Goal: Contribute content: Contribute content

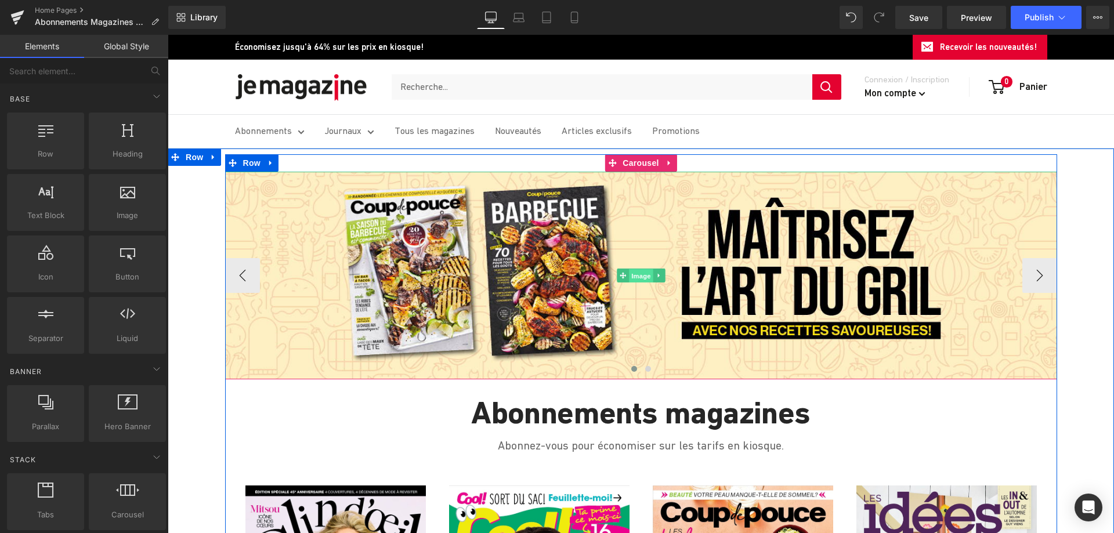
click at [636, 279] on span "Image" at bounding box center [641, 276] width 24 height 14
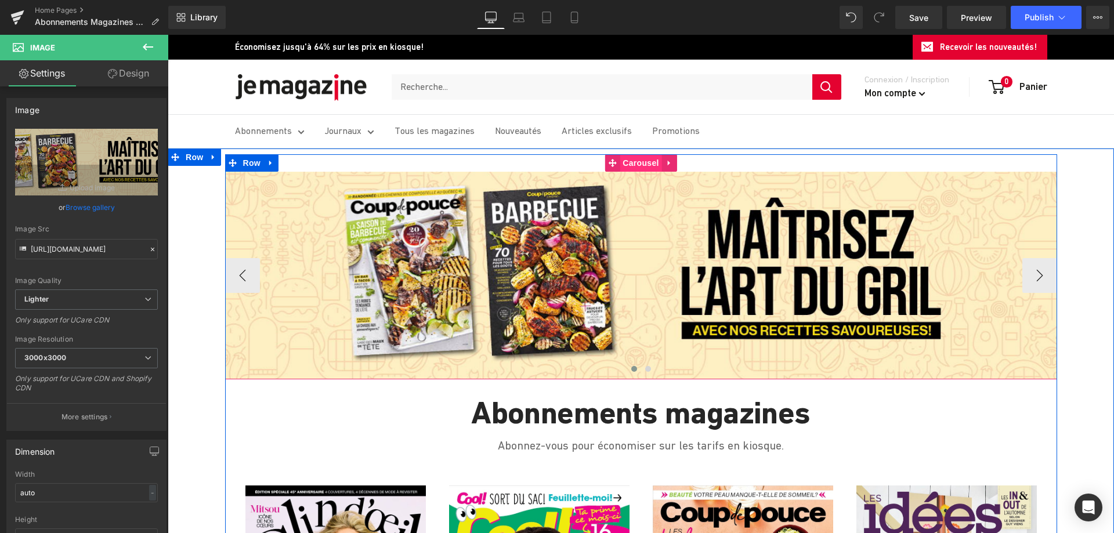
click at [639, 160] on span "Carousel" at bounding box center [641, 162] width 42 height 17
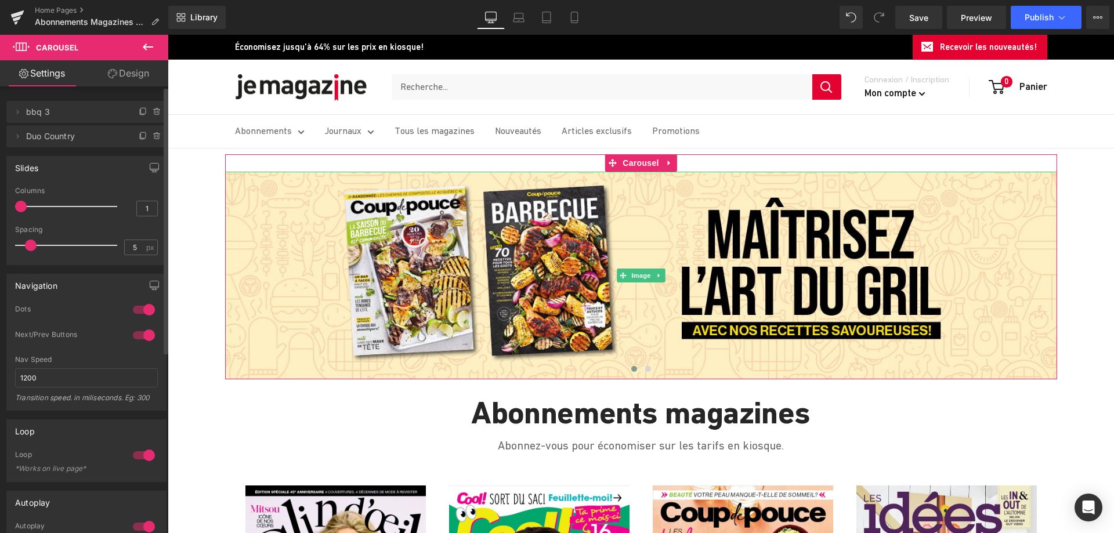
click at [55, 115] on span "bbq 3" at bounding box center [74, 112] width 97 height 22
click at [18, 113] on icon at bounding box center [18, 112] width 2 height 4
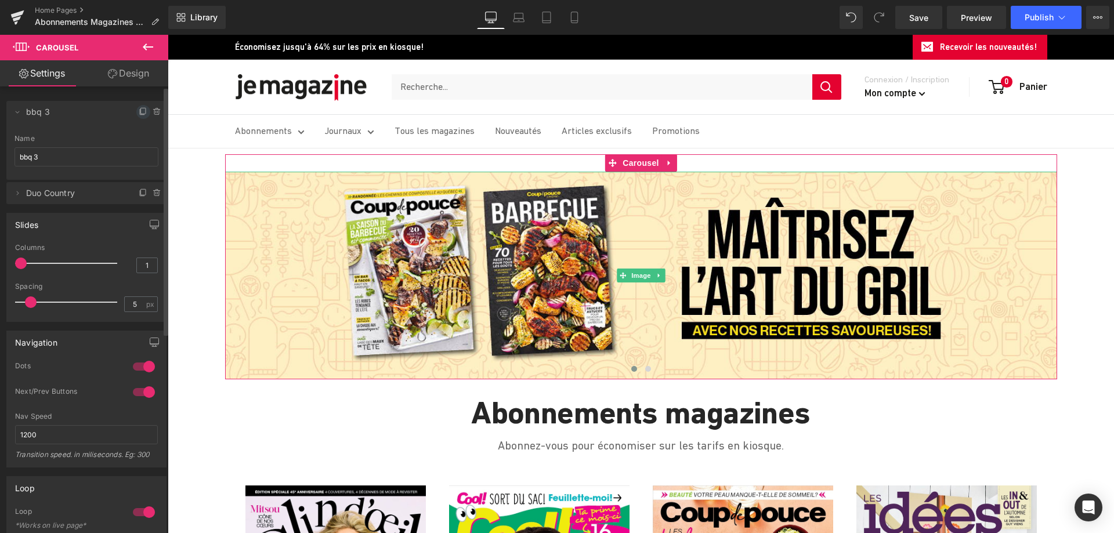
click at [139, 113] on icon at bounding box center [143, 111] width 9 height 9
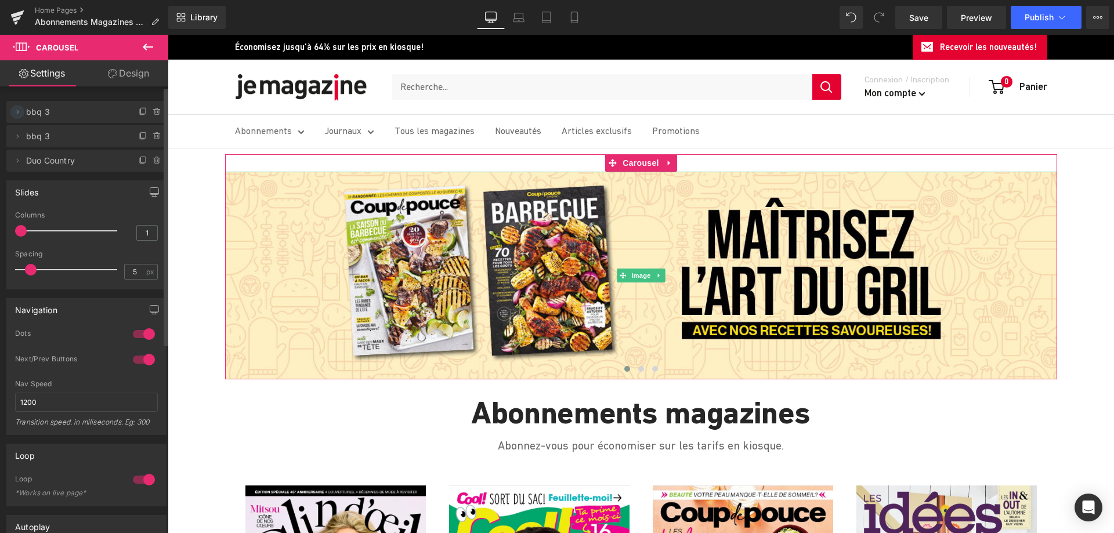
click at [22, 114] on span at bounding box center [17, 112] width 14 height 14
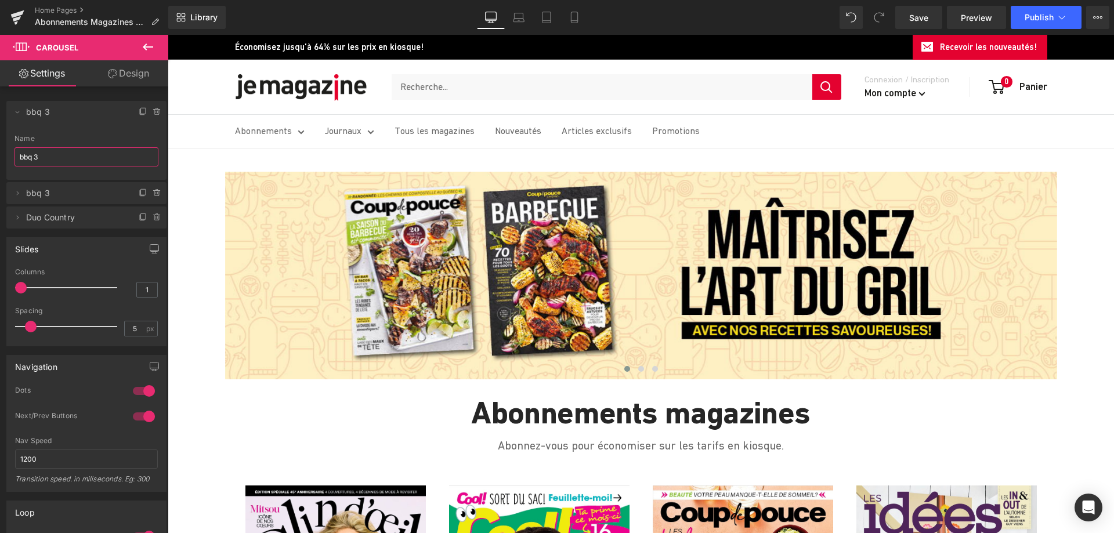
drag, startPoint x: 53, startPoint y: 154, endPoint x: -30, endPoint y: 153, distance: 83.0
click at [0, 153] on html "Carousel You are previewing how the will restyle your page. You can not edit El…" at bounding box center [557, 266] width 1114 height 533
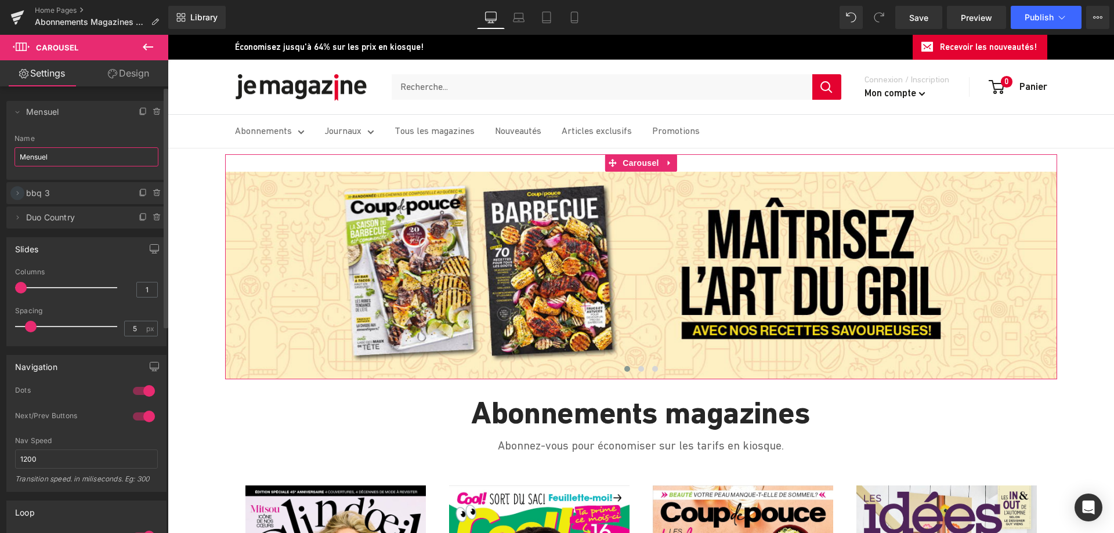
type input "Mensuel"
click at [17, 191] on icon at bounding box center [17, 193] width 9 height 9
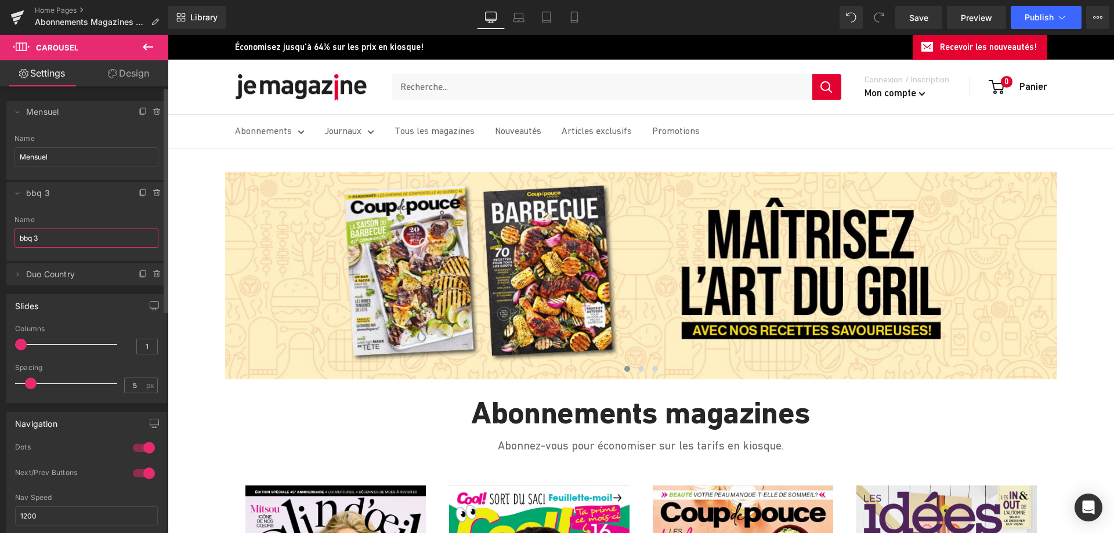
drag, startPoint x: 42, startPoint y: 236, endPoint x: 15, endPoint y: 231, distance: 27.7
click at [15, 231] on input "bbq 3" at bounding box center [87, 238] width 144 height 19
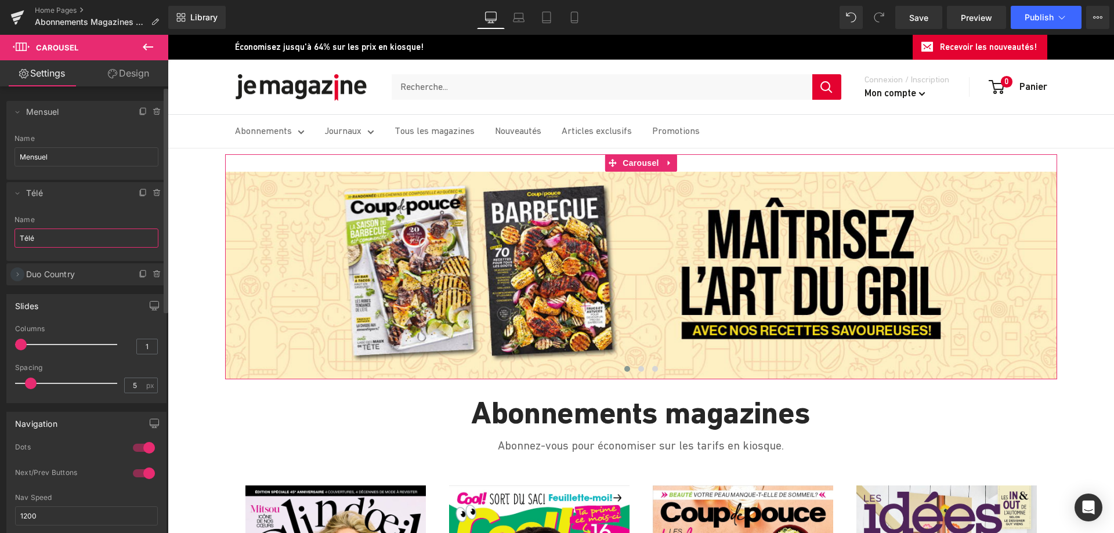
type input "Télé"
click at [19, 276] on icon at bounding box center [17, 274] width 9 height 9
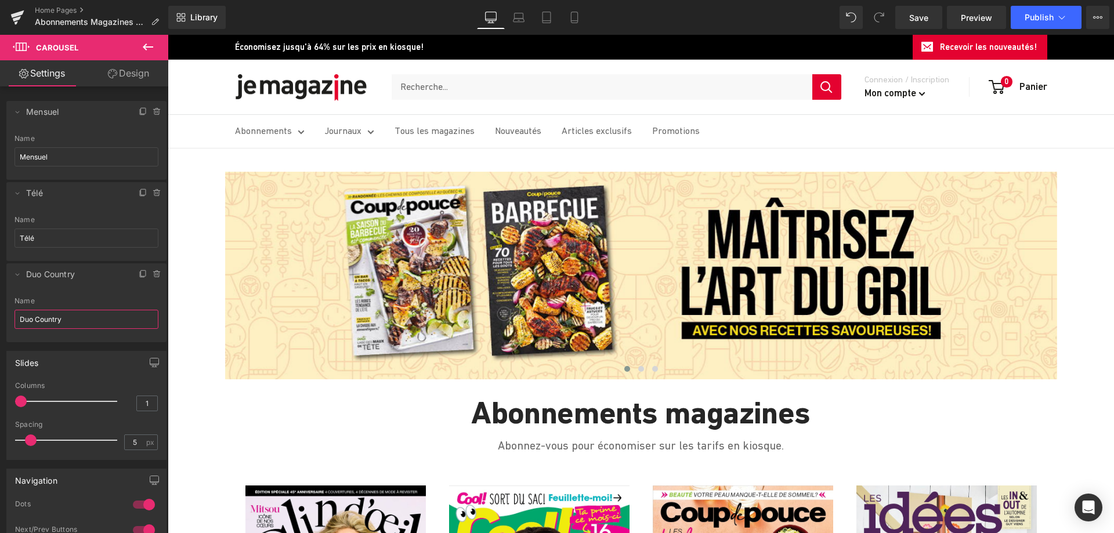
drag, startPoint x: 70, startPoint y: 315, endPoint x: -9, endPoint y: 315, distance: 78.9
click at [0, 315] on html "Carousel You are previewing how the will restyle your page. You can not edit El…" at bounding box center [557, 266] width 1114 height 533
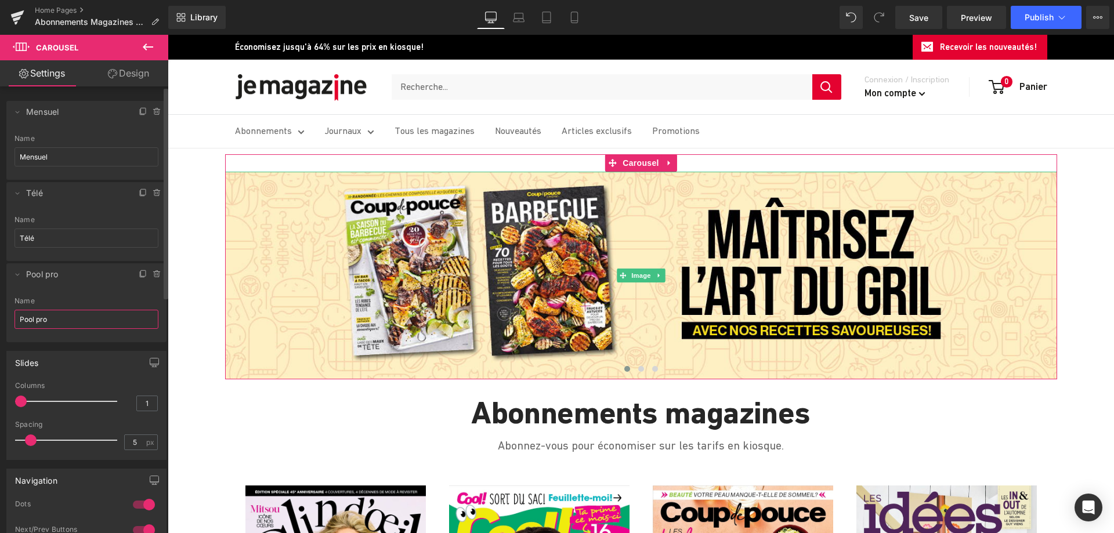
type input "Pool pro"
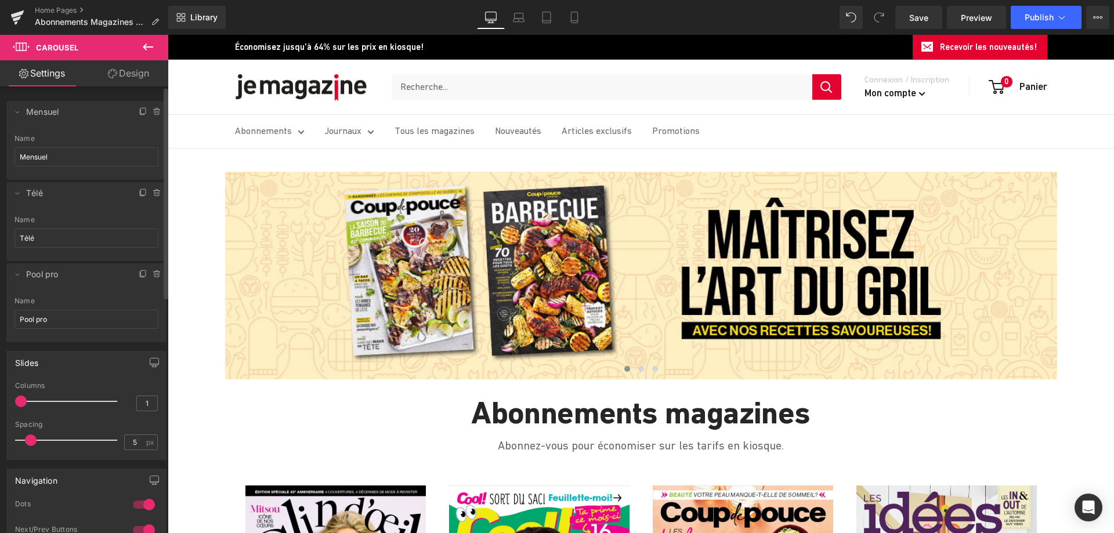
click at [63, 133] on li "Delete Cancel Mensuel Mensuel Name Mensuel" at bounding box center [86, 140] width 160 height 79
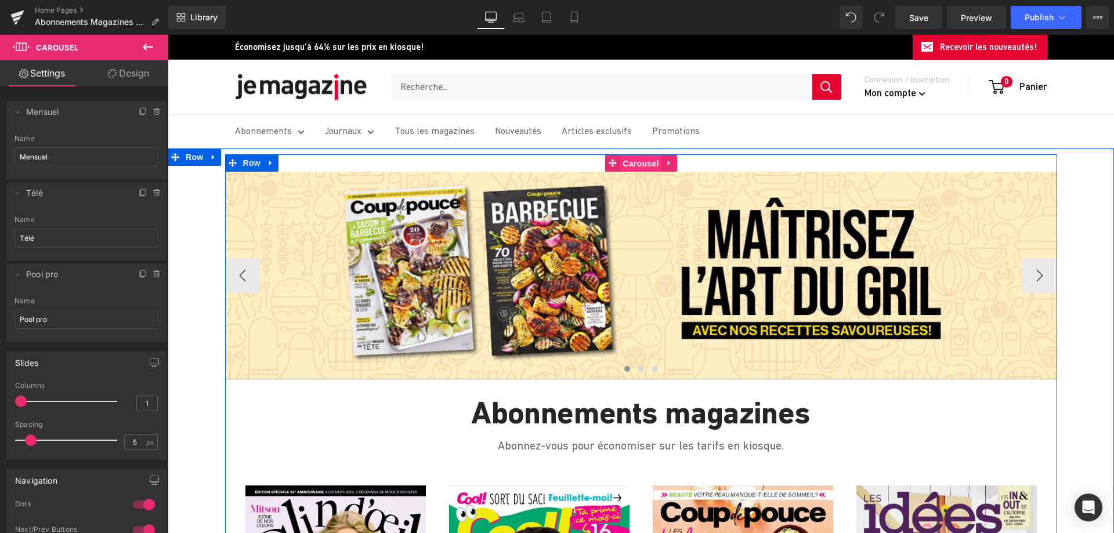
click at [635, 162] on span "Carousel" at bounding box center [641, 163] width 42 height 17
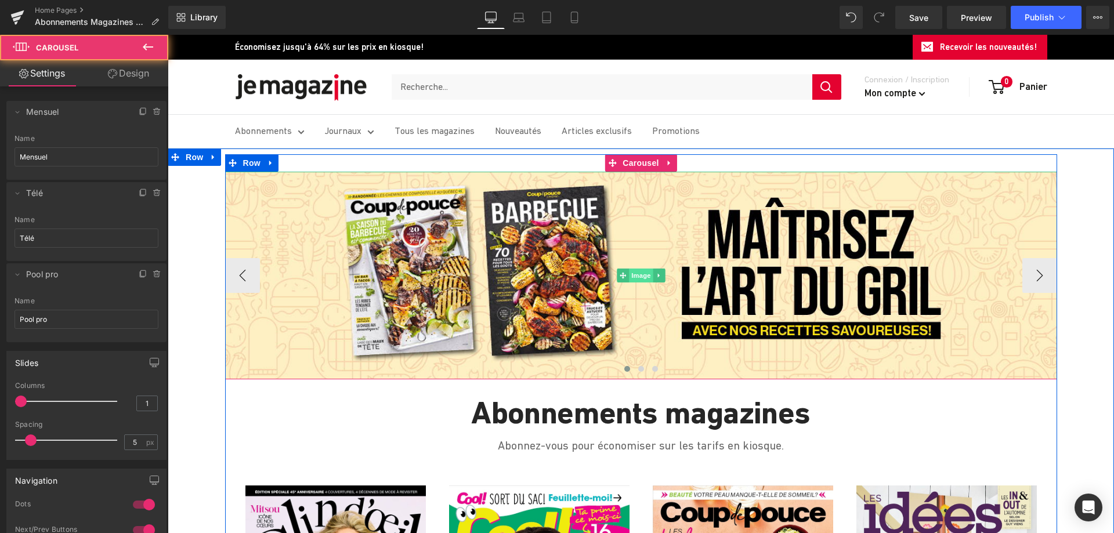
click at [636, 277] on span "Image" at bounding box center [641, 276] width 24 height 14
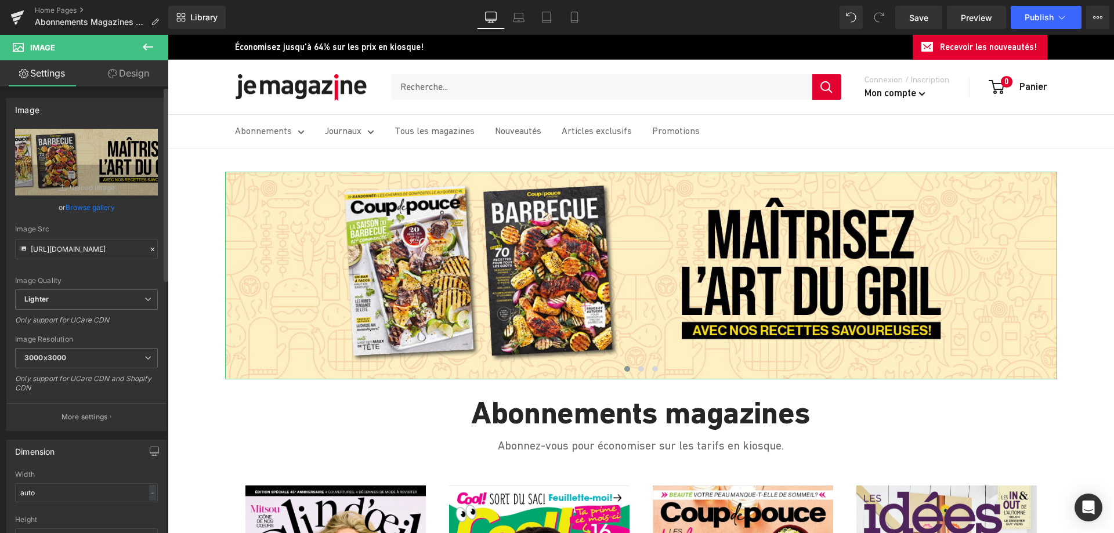
click at [89, 207] on link "Browse gallery" at bounding box center [90, 207] width 49 height 20
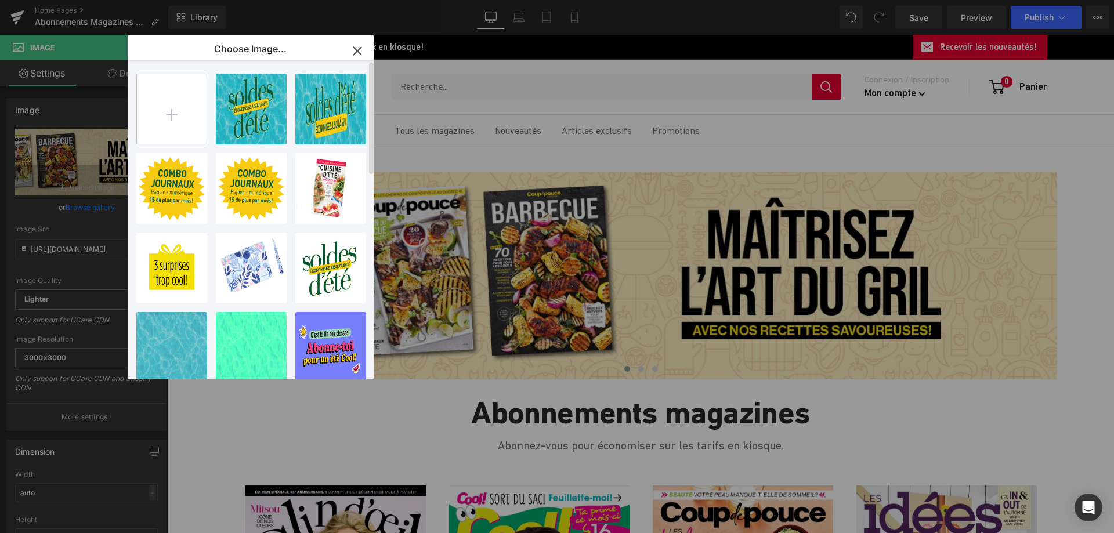
click at [172, 114] on input "file" at bounding box center [172, 109] width 70 height 70
type input "C:\fakepath\A18853_TVA_Bannière_JeMagazine_MENSUELS_1600x400_FINAL.jpg"
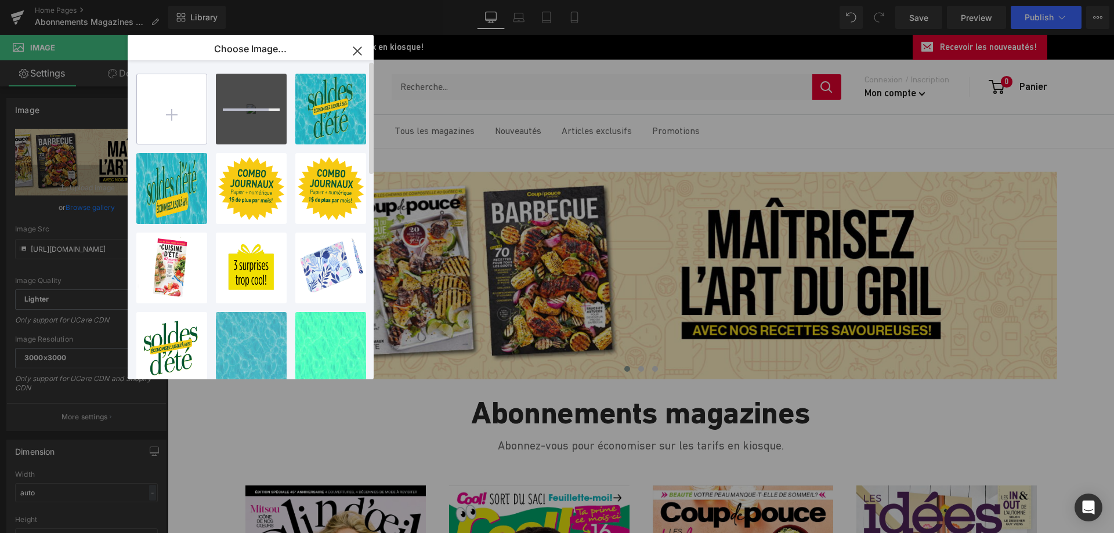
click at [164, 110] on input "file" at bounding box center [172, 109] width 70 height 70
type input "C:\fakepath\A18853_TVA_Bannière_JeMagazine_MENSUELS_735x400_FINAL.jpg"
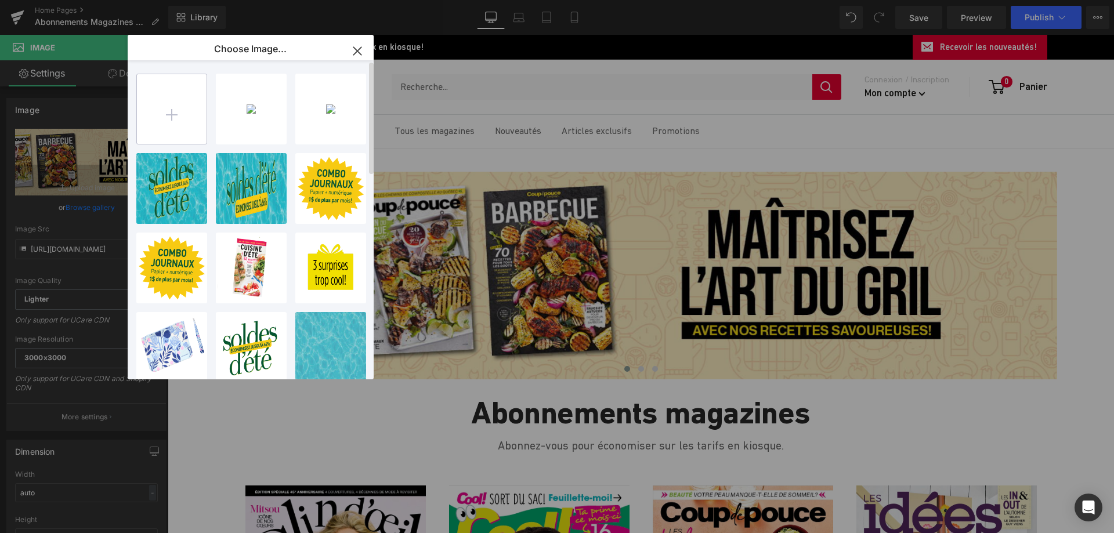
click at [180, 115] on input "file" at bounding box center [172, 109] width 70 height 70
type input "C:\fakepath\A18853_TVA_Bannière_JeMagazine_RentreeTele_1600x400_FINAL.jpg"
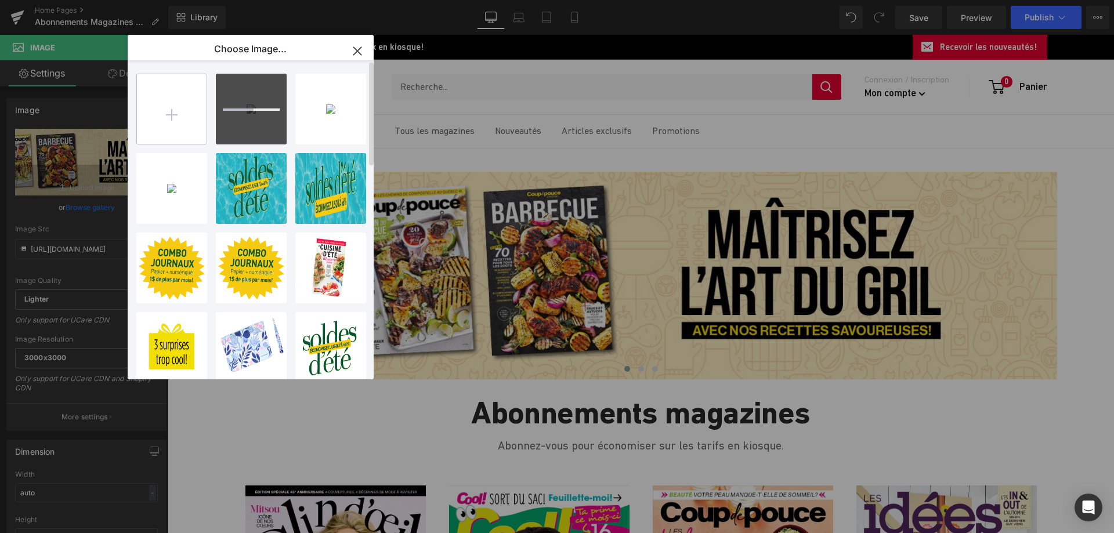
click at [186, 118] on input "file" at bounding box center [172, 109] width 70 height 70
type input "C:\fakepath\A18853_TVA_Bannière_JeMagazine_RentreeTele_735x400_FINAL.jpg"
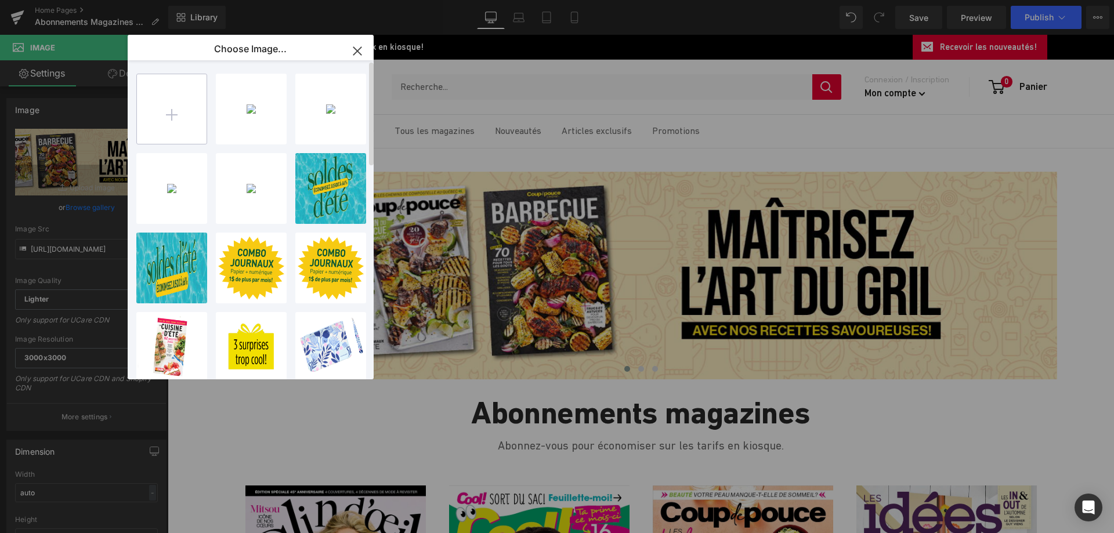
click at [182, 113] on input "file" at bounding box center [172, 109] width 70 height 70
type input "C:\fakepath\A18853_TVA_Bannière_JeMagazine_POOLPRO_1600x400_FINAL.jpg"
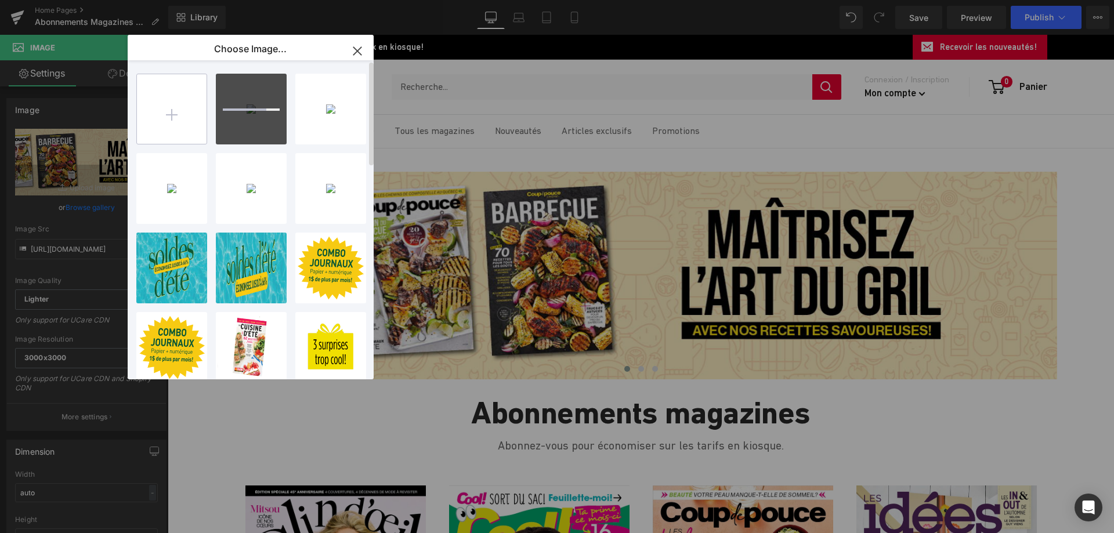
click at [185, 120] on input "file" at bounding box center [172, 109] width 70 height 70
type input "C:\fakepath\A18853_TVA_Bannière_JeMagazine_POOLPRO_735x400_FINAL.jpg"
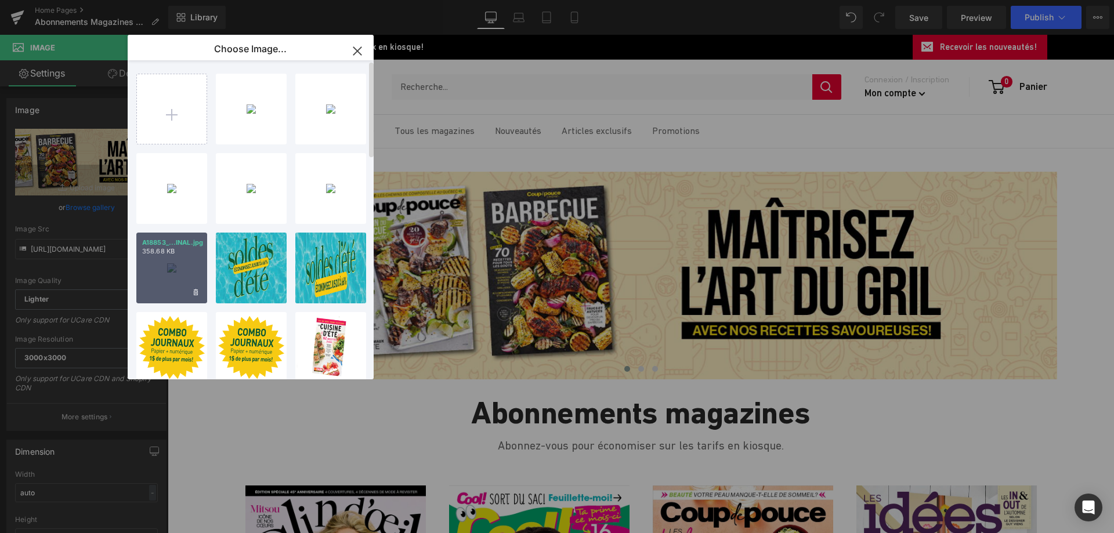
click at [165, 265] on div "A18853_...INAL.jpg 358.68 KB" at bounding box center [171, 268] width 71 height 71
type input "[URL][DOMAIN_NAME]"
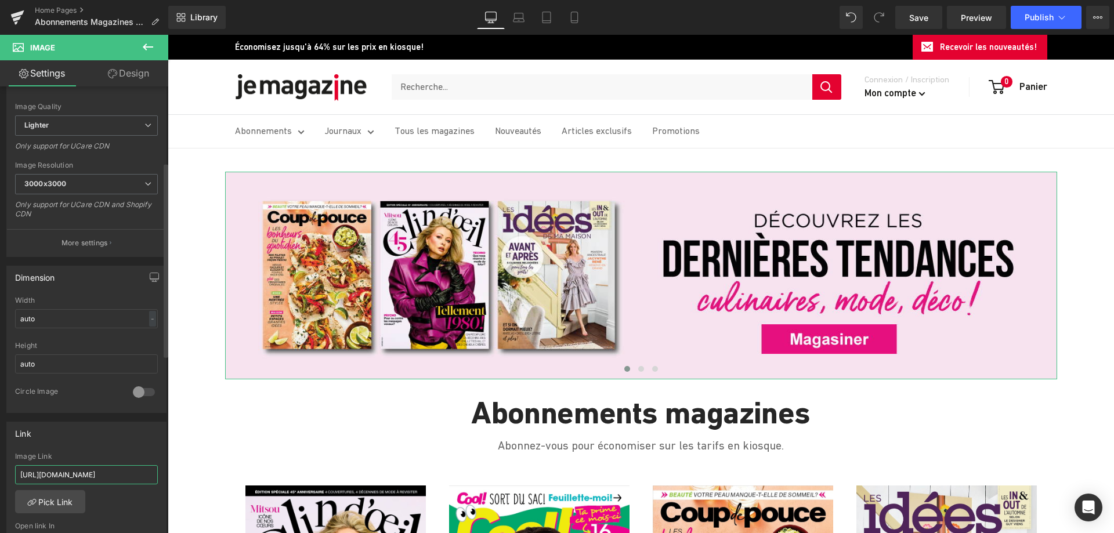
scroll to position [0, 94]
drag, startPoint x: 19, startPoint y: 473, endPoint x: 156, endPoint y: 479, distance: 137.1
click at [156, 479] on div "[URL][DOMAIN_NAME] Image Link [URL][DOMAIN_NAME] Pick Link Current Tab New Tab …" at bounding box center [86, 512] width 159 height 119
paste input "revues-mensuelles"
type input "[URL][DOMAIN_NAME]"
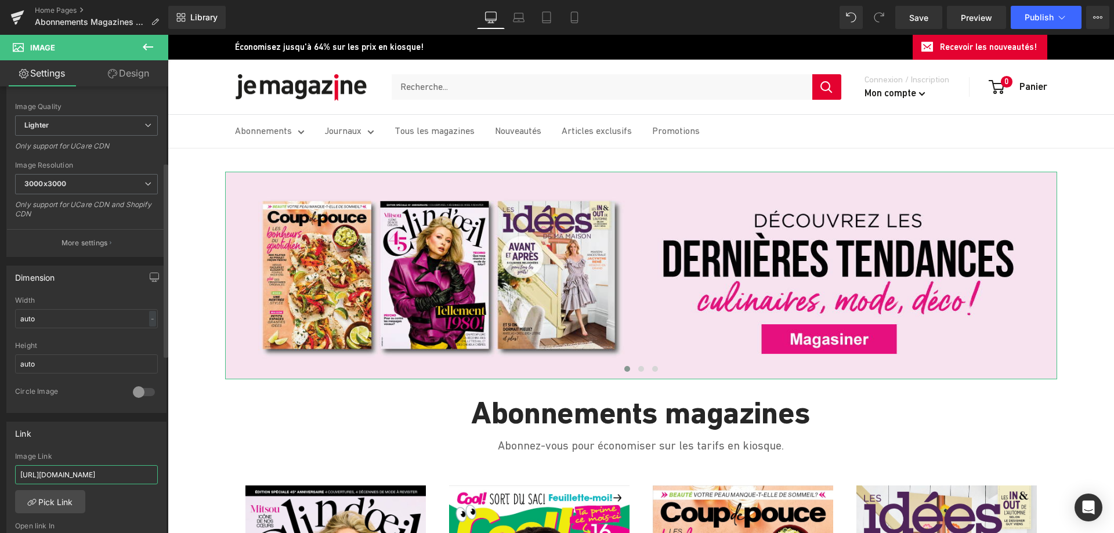
scroll to position [0, 66]
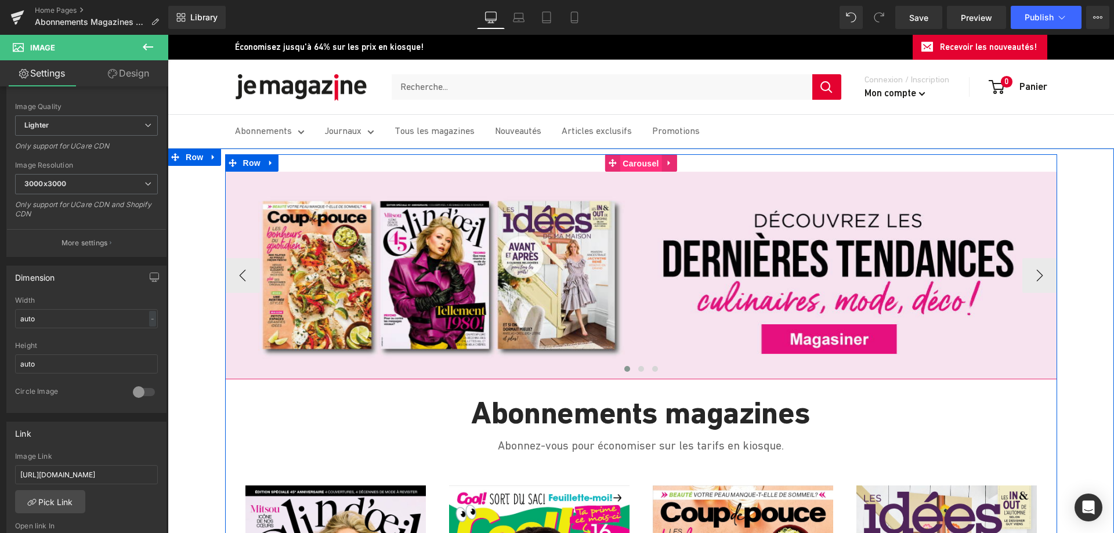
click at [634, 163] on span "Carousel" at bounding box center [641, 163] width 42 height 17
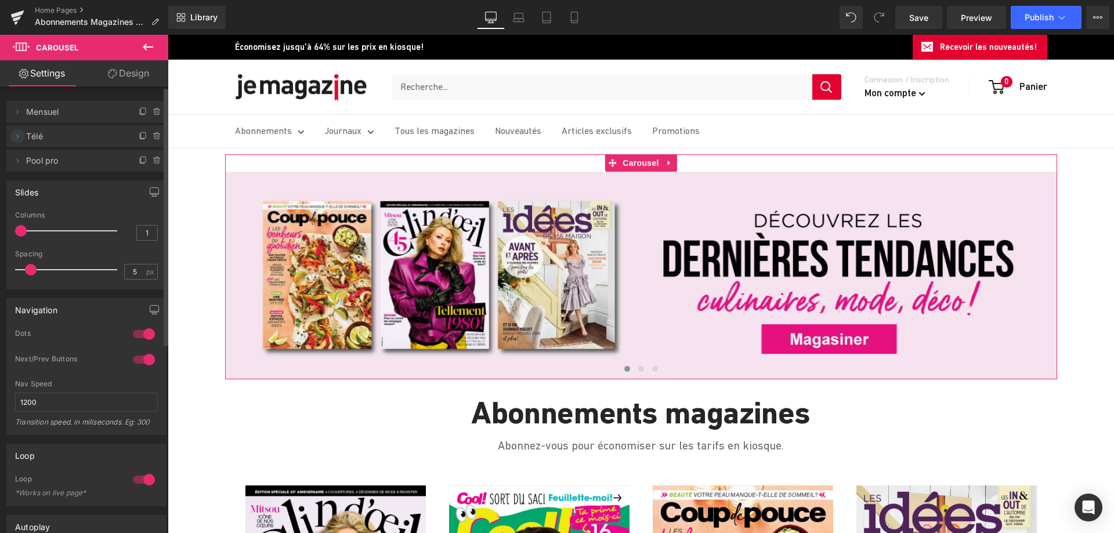
click at [21, 136] on icon at bounding box center [17, 136] width 9 height 9
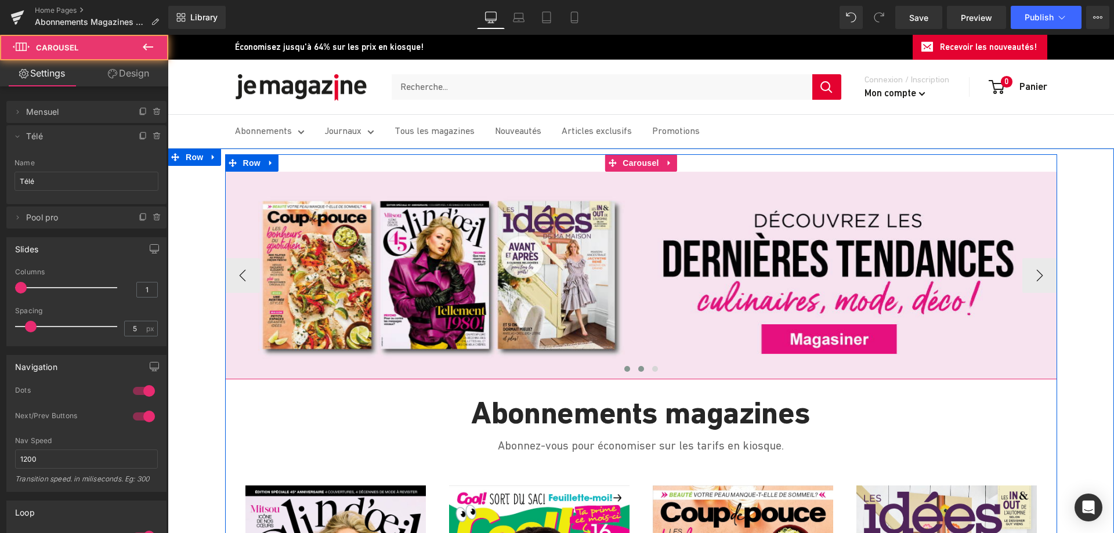
click at [638, 368] on span at bounding box center [641, 369] width 6 height 6
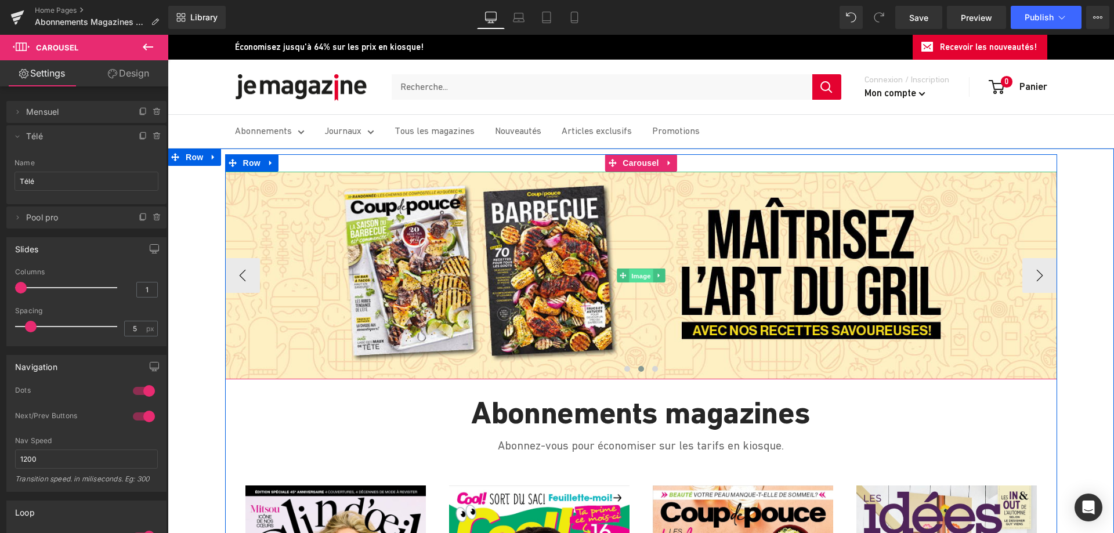
click at [633, 279] on span "Image" at bounding box center [641, 276] width 24 height 14
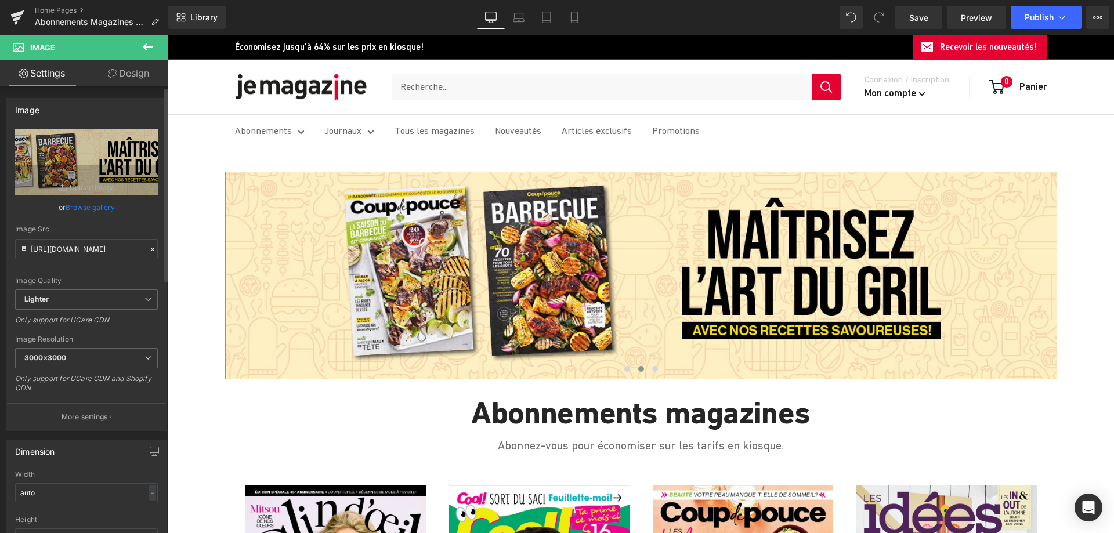
click at [92, 209] on link "Browse gallery" at bounding box center [90, 207] width 49 height 20
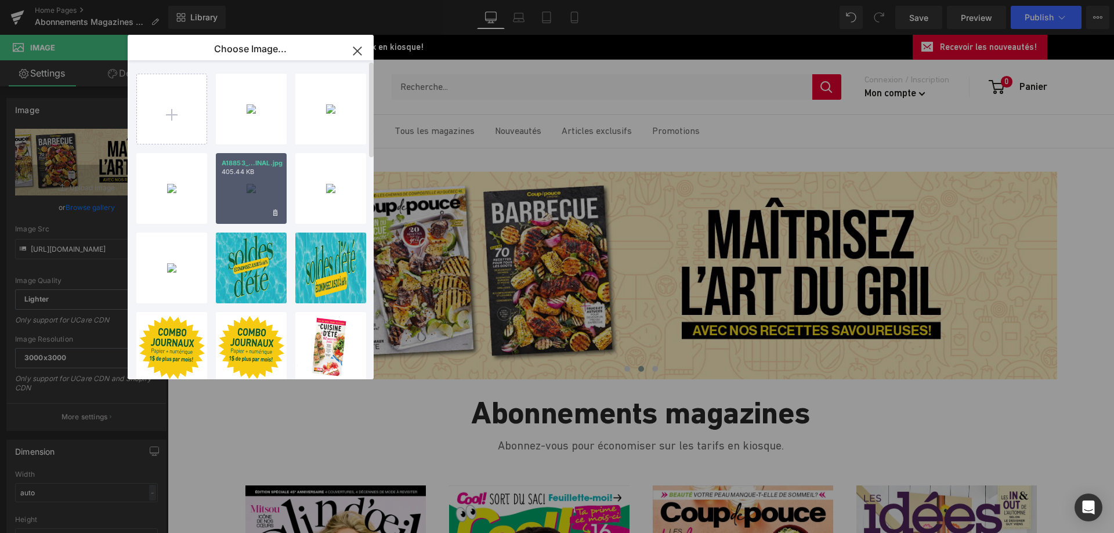
click at [247, 190] on div "A18853_...INAL.jpg 405.44 KB" at bounding box center [251, 188] width 71 height 71
type input "[URL][DOMAIN_NAME]"
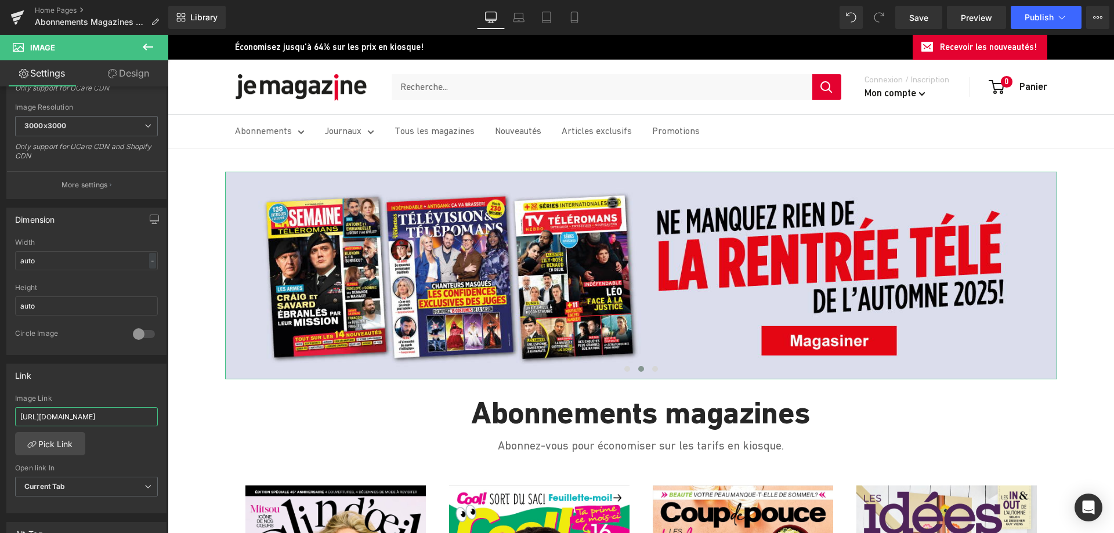
scroll to position [0, 94]
drag, startPoint x: 187, startPoint y: 451, endPoint x: 178, endPoint y: 419, distance: 33.8
paste input "teleromans"
type input "[URL][DOMAIN_NAME]"
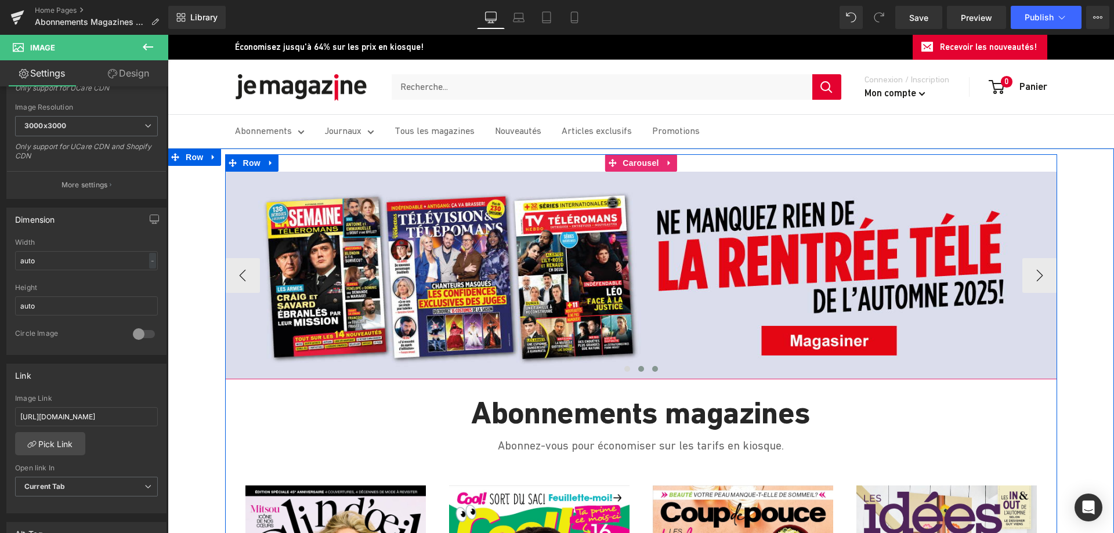
click at [652, 370] on span at bounding box center [655, 369] width 6 height 6
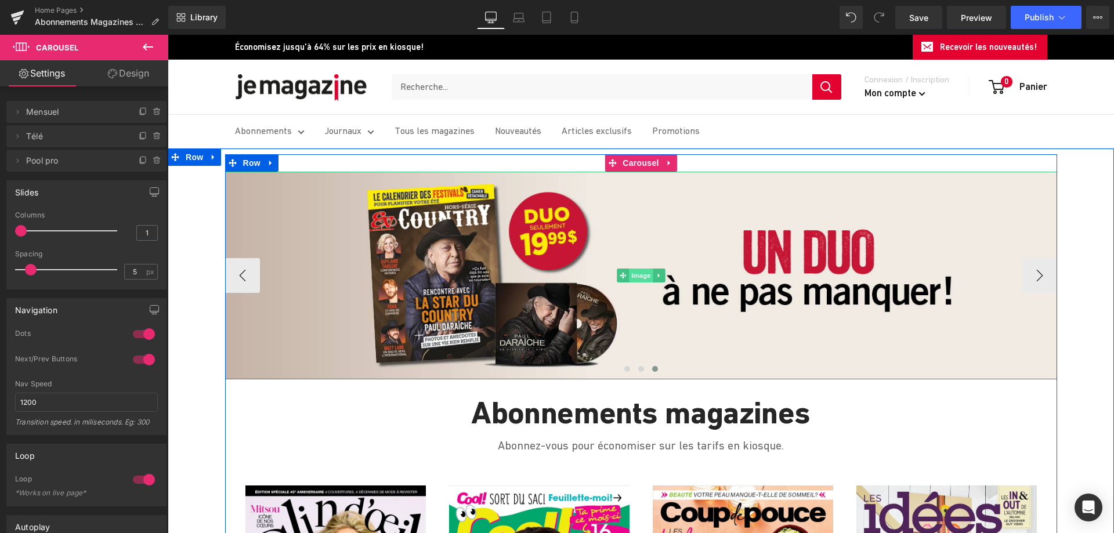
click at [632, 276] on span "Image" at bounding box center [641, 276] width 24 height 14
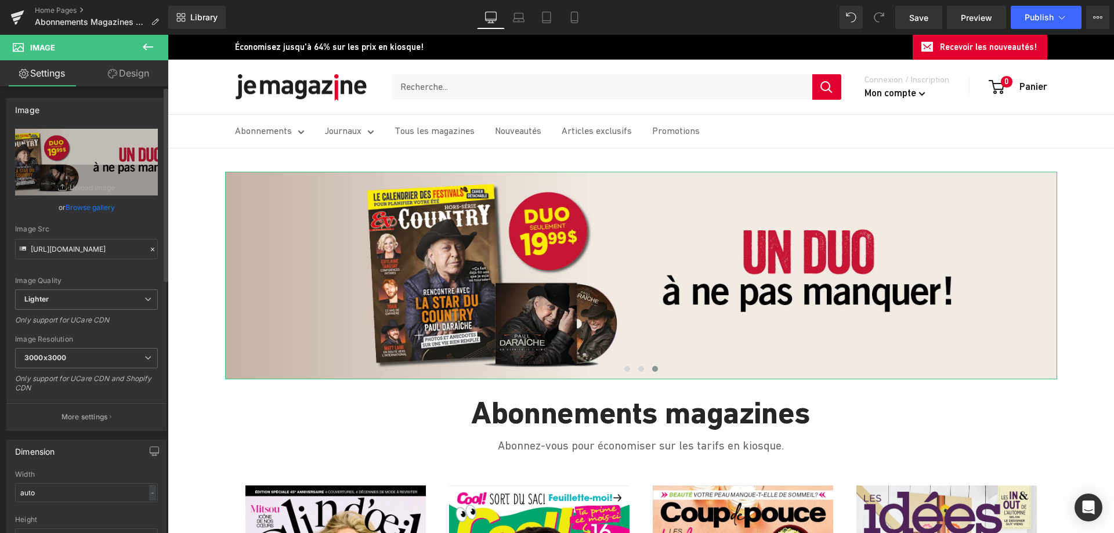
click at [83, 207] on link "Browse gallery" at bounding box center [90, 207] width 49 height 20
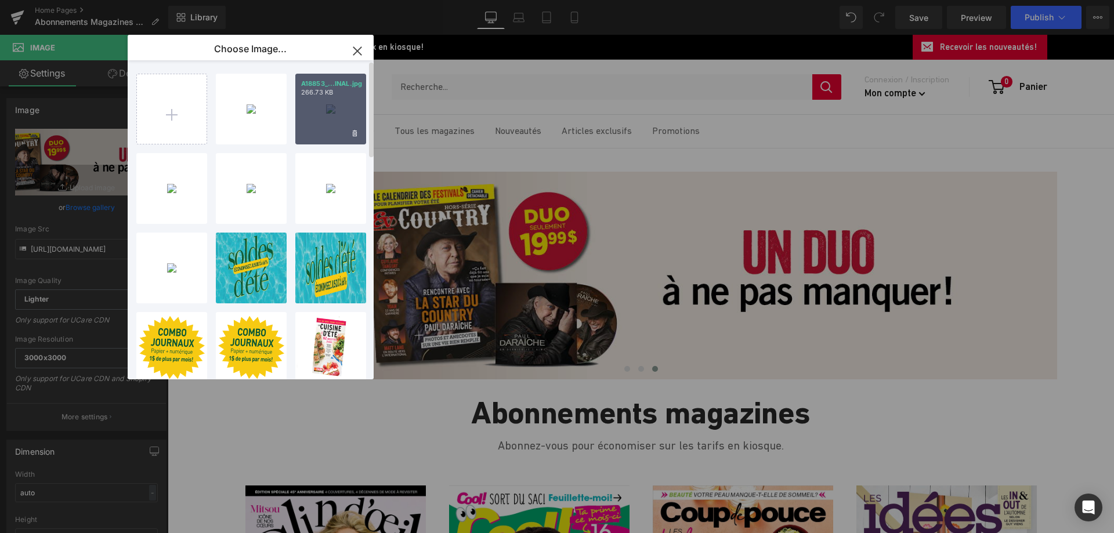
click at [326, 118] on div "A18853_...INAL.jpg 266.73 KB" at bounding box center [330, 109] width 71 height 71
type input "[URL][DOMAIN_NAME]"
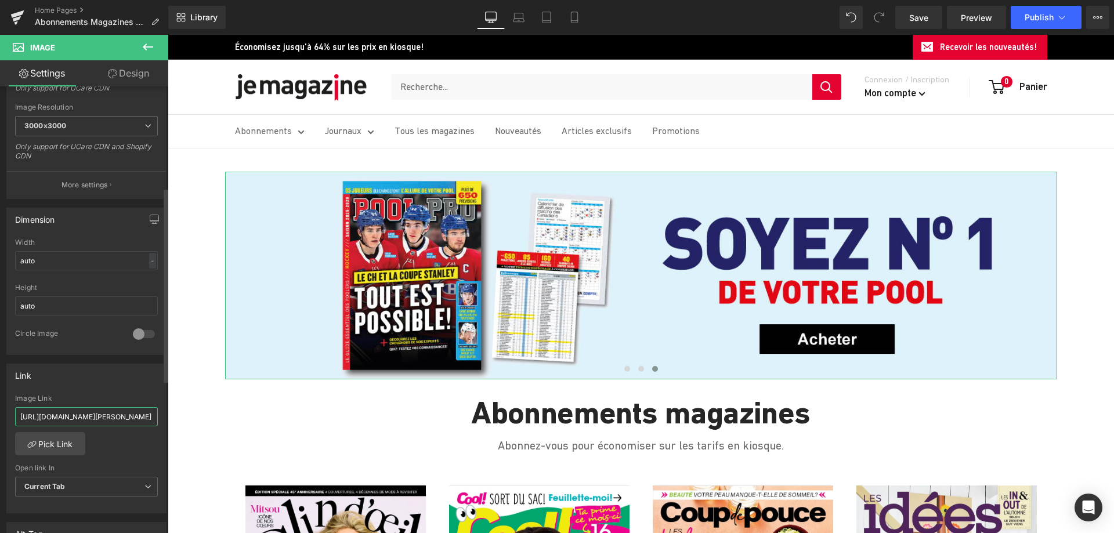
scroll to position [0, 314]
drag, startPoint x: 20, startPoint y: 416, endPoint x: 168, endPoint y: 426, distance: 148.3
click at [168, 426] on div "Image [URL][DOMAIN_NAME] Replace Image Upload image or Browse gallery Image Src…" at bounding box center [84, 312] width 168 height 452
paste input "17-saison-2025-2026-pool-pro"
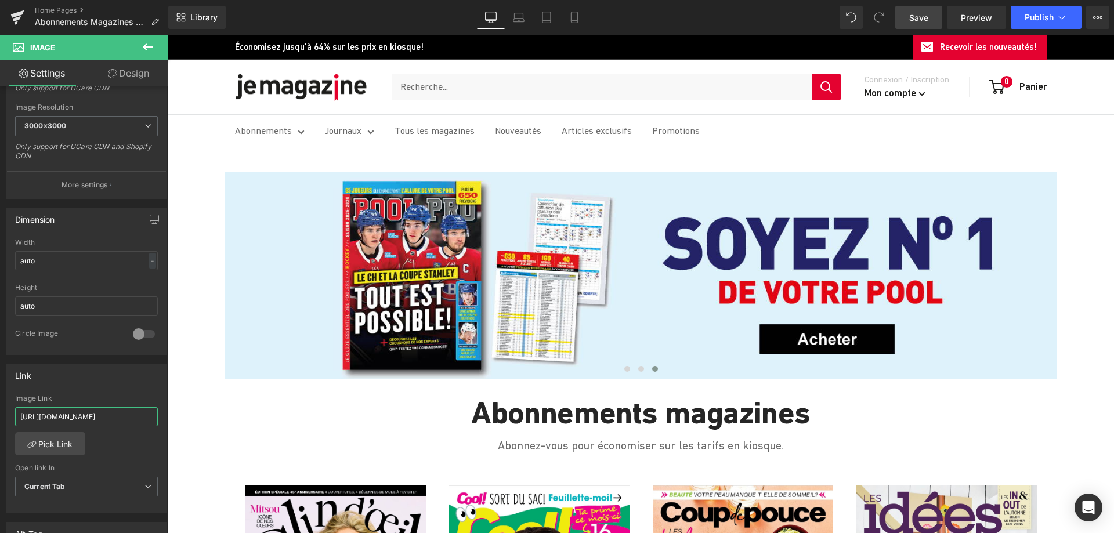
type input "[URL][DOMAIN_NAME]"
click at [925, 17] on span "Save" at bounding box center [918, 18] width 19 height 12
click at [521, 16] on icon at bounding box center [519, 18] width 12 height 12
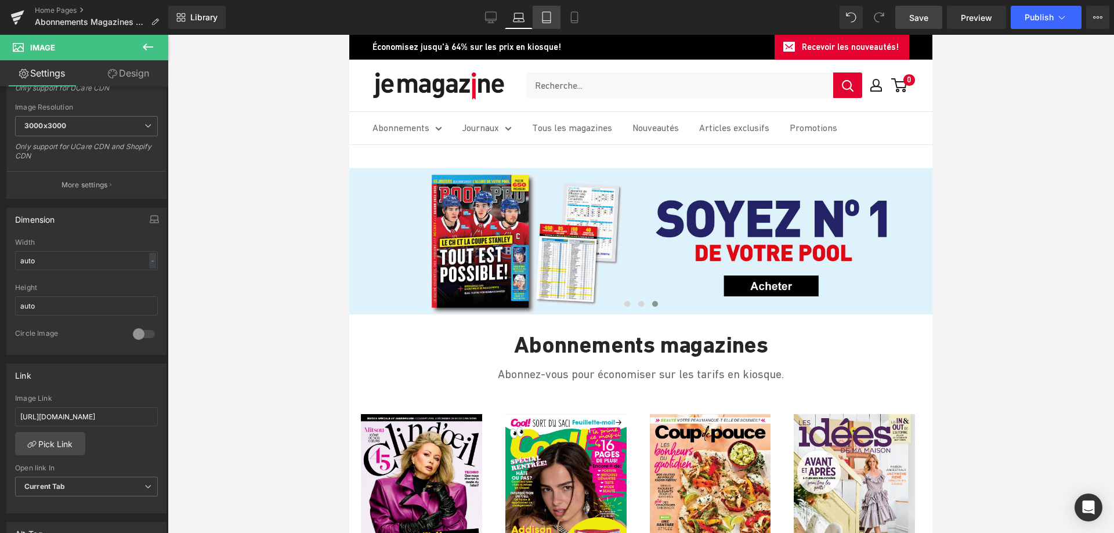
click at [548, 17] on icon at bounding box center [547, 18] width 12 height 12
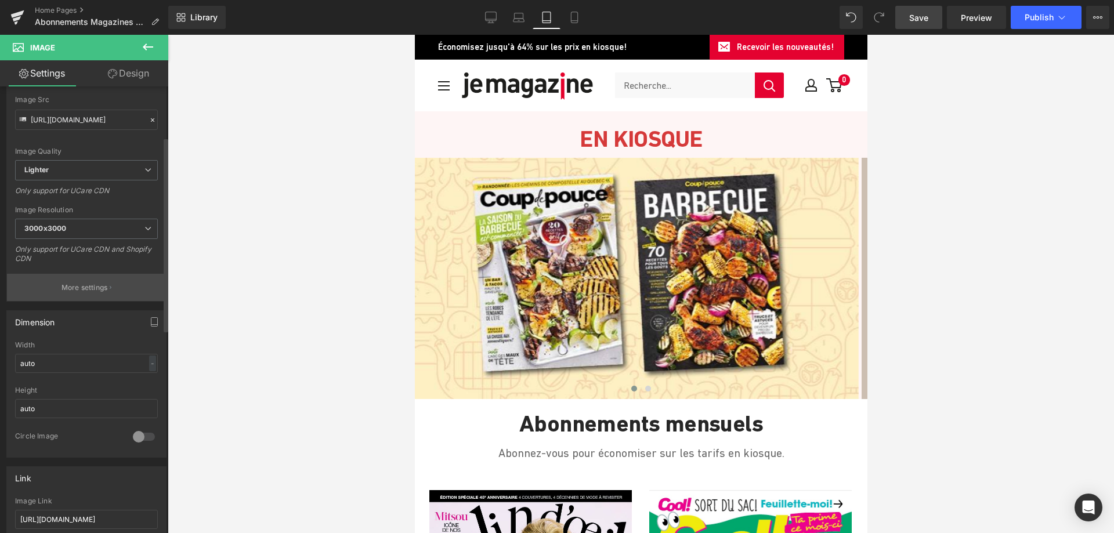
scroll to position [116, 0]
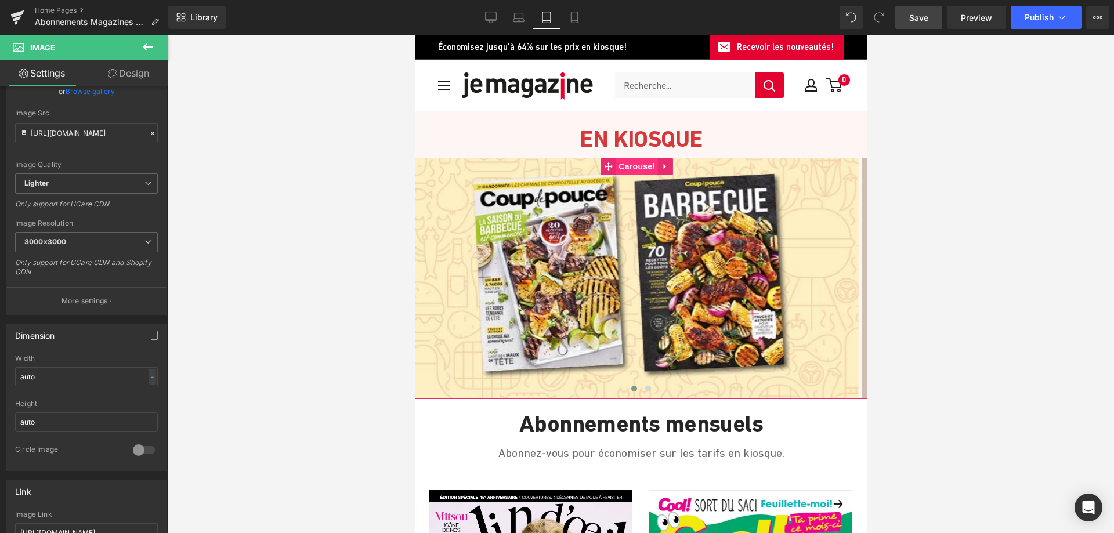
click at [630, 163] on span "Carousel" at bounding box center [636, 166] width 42 height 17
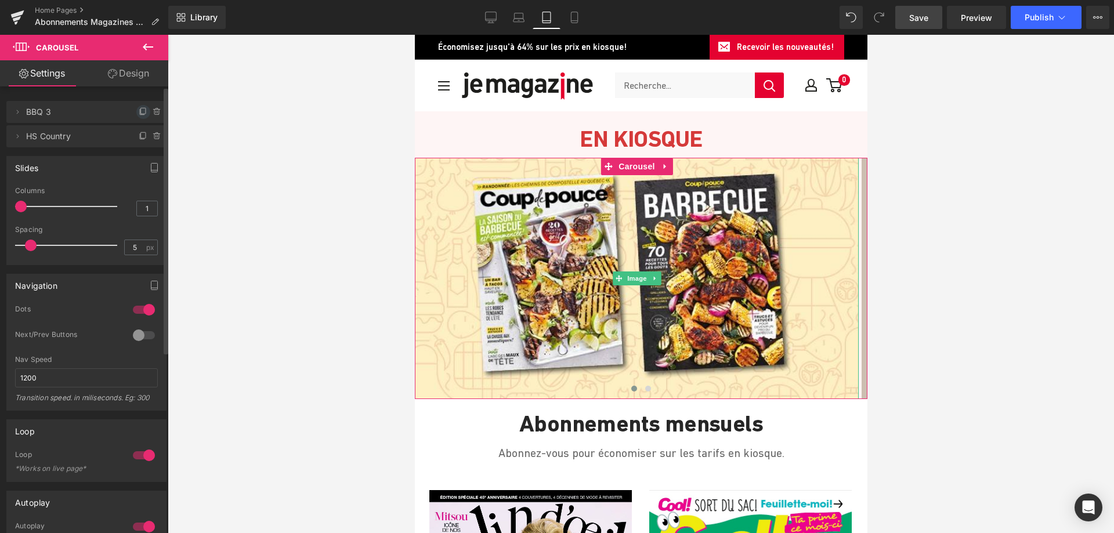
click at [139, 113] on icon at bounding box center [143, 111] width 9 height 9
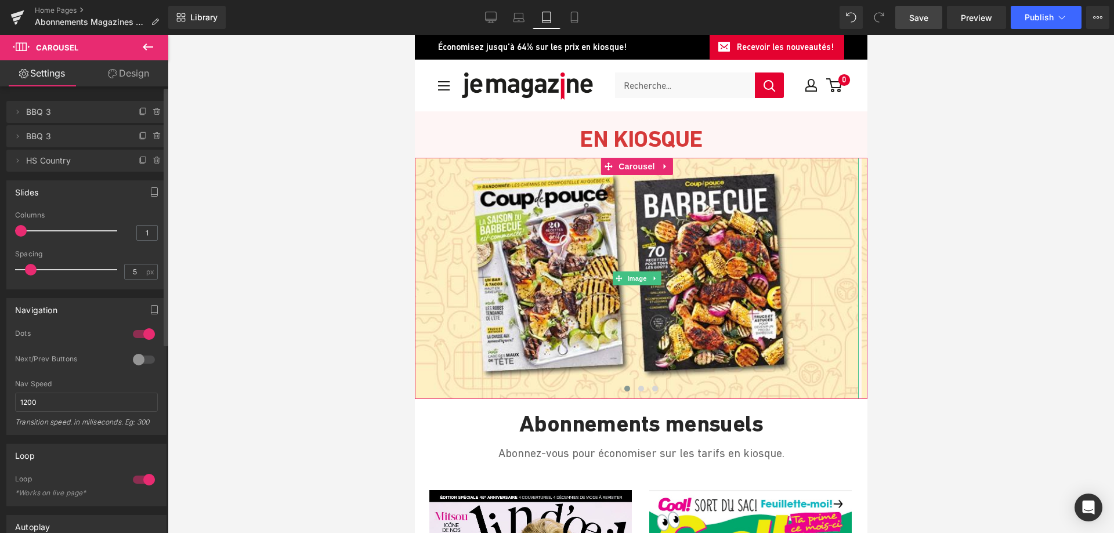
click at [68, 119] on span "BBQ 3" at bounding box center [74, 112] width 97 height 22
click at [20, 114] on icon at bounding box center [17, 111] width 9 height 9
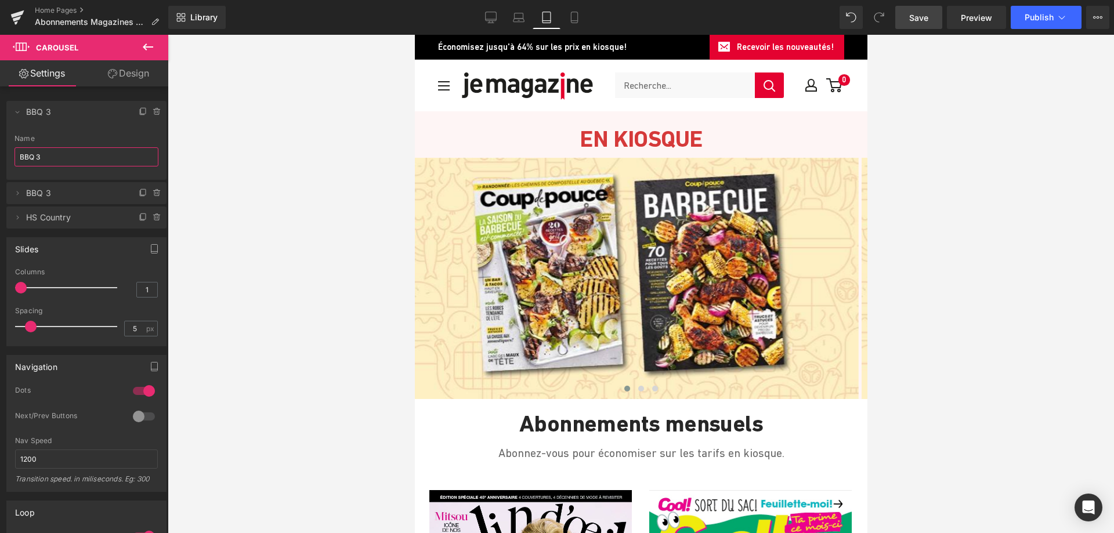
drag, startPoint x: 30, startPoint y: 157, endPoint x: -5, endPoint y: 157, distance: 34.2
click at [0, 157] on html "Carousel You are previewing how the will restyle your page. You can not edit El…" at bounding box center [557, 266] width 1114 height 533
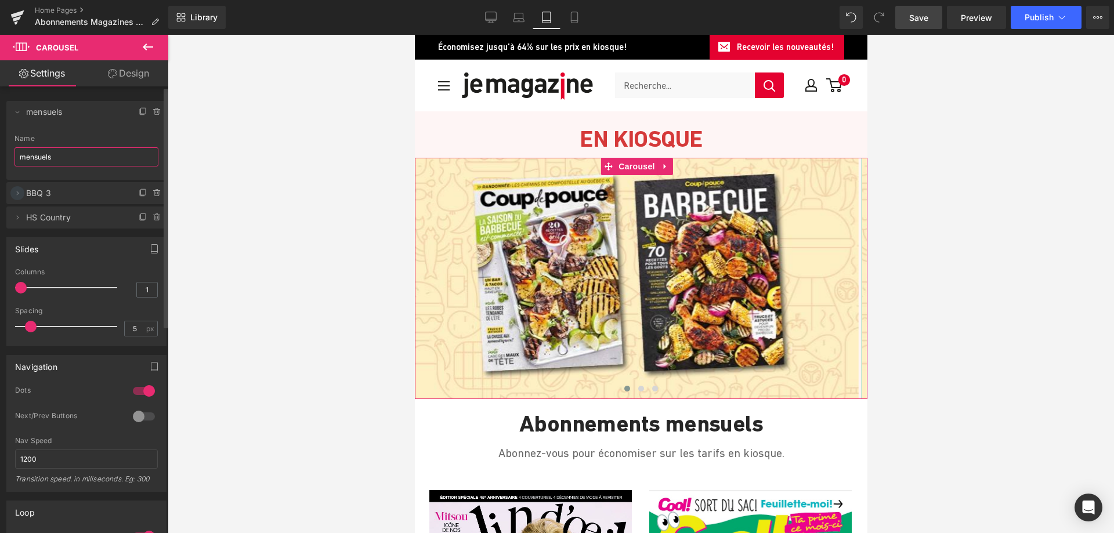
type input "mensuels"
click at [18, 190] on icon at bounding box center [17, 193] width 9 height 9
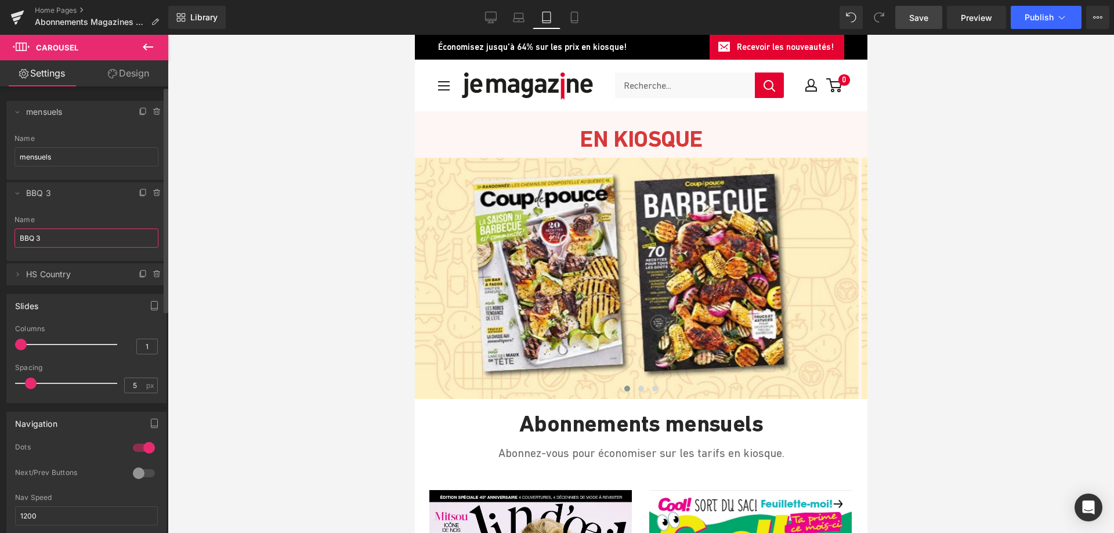
drag, startPoint x: 48, startPoint y: 243, endPoint x: 15, endPoint y: 238, distance: 33.3
click at [15, 238] on input "BBQ 3" at bounding box center [87, 238] width 144 height 19
type input "télé"
click at [21, 274] on icon at bounding box center [17, 274] width 9 height 9
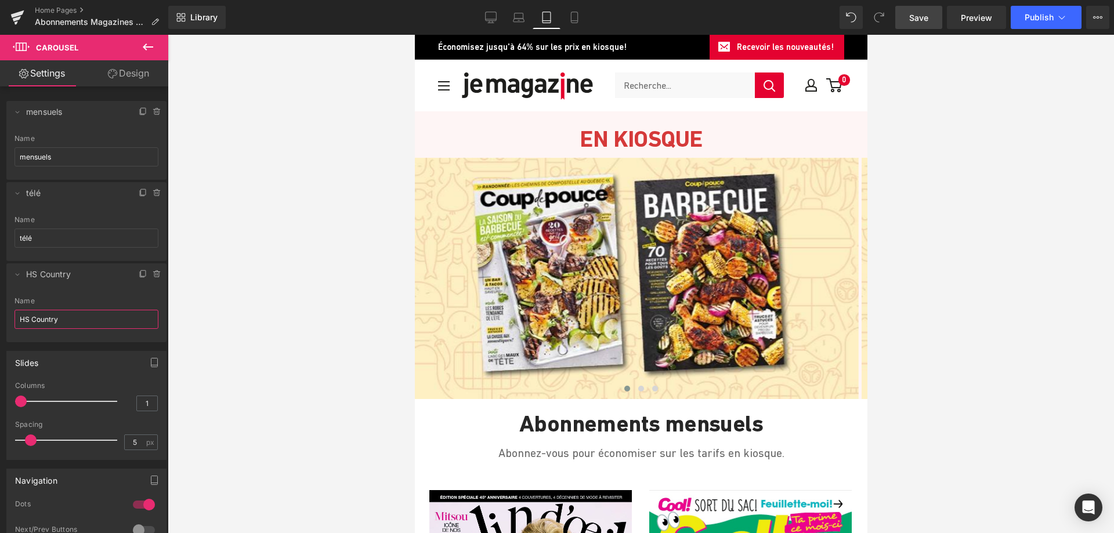
drag, startPoint x: 67, startPoint y: 324, endPoint x: -7, endPoint y: 318, distance: 74.5
click at [0, 318] on html "Carousel You are previewing how the will restyle your page. You can not edit El…" at bounding box center [557, 266] width 1114 height 533
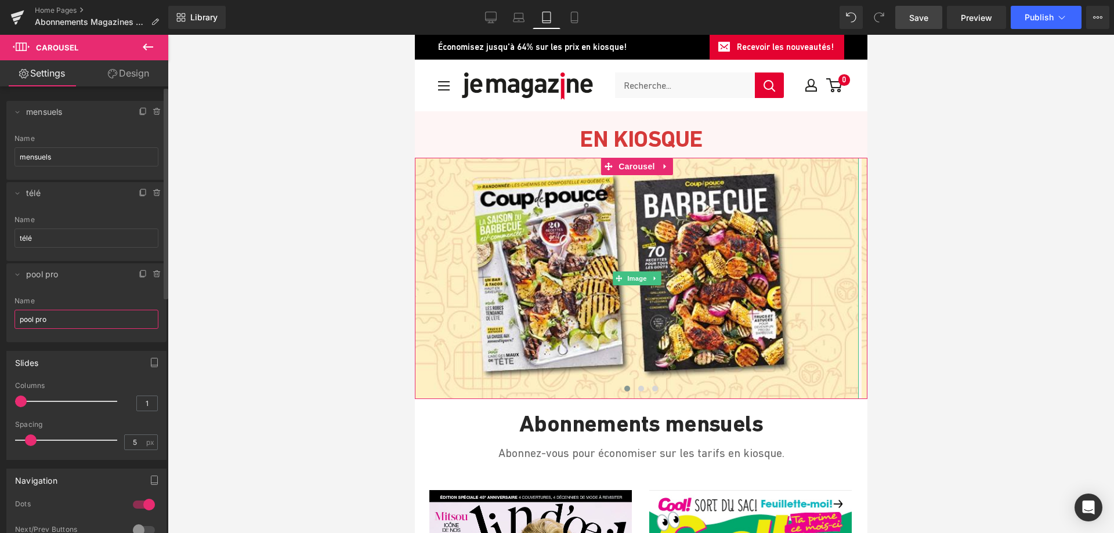
click at [77, 113] on span "mensuels" at bounding box center [74, 112] width 97 height 22
type input "pool pro"
click at [639, 281] on span "Image" at bounding box center [636, 279] width 24 height 14
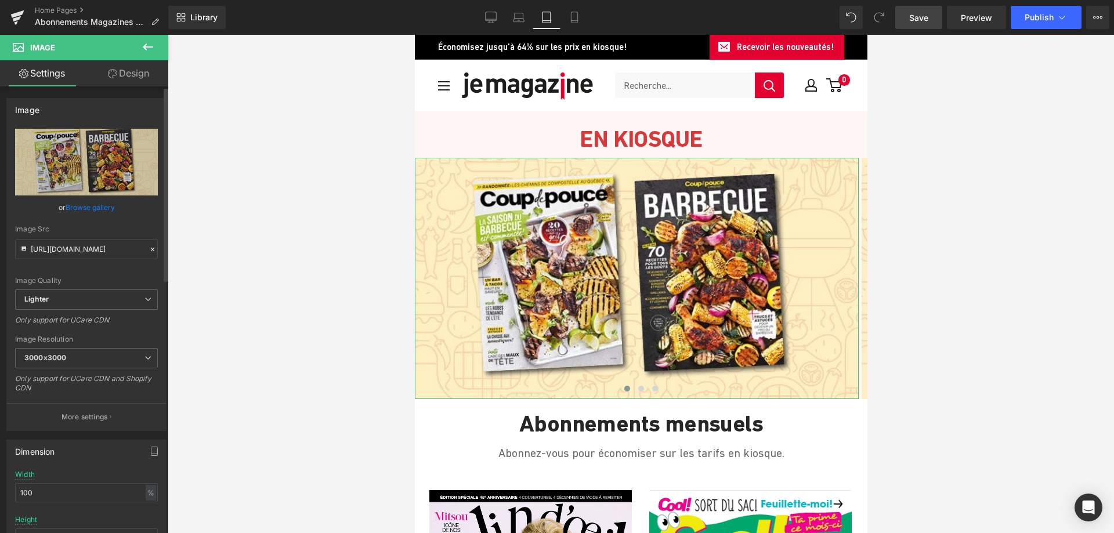
click at [93, 207] on link "Browse gallery" at bounding box center [90, 207] width 49 height 20
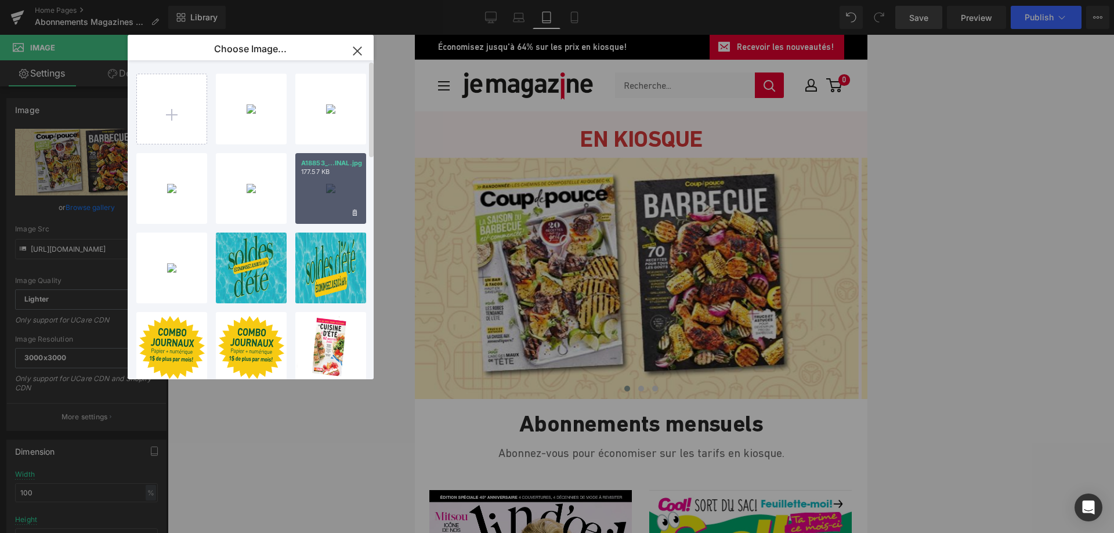
click at [323, 184] on div "A18853_...INAL.jpg 177.57 KB" at bounding box center [330, 188] width 71 height 71
type input "[URL][DOMAIN_NAME]"
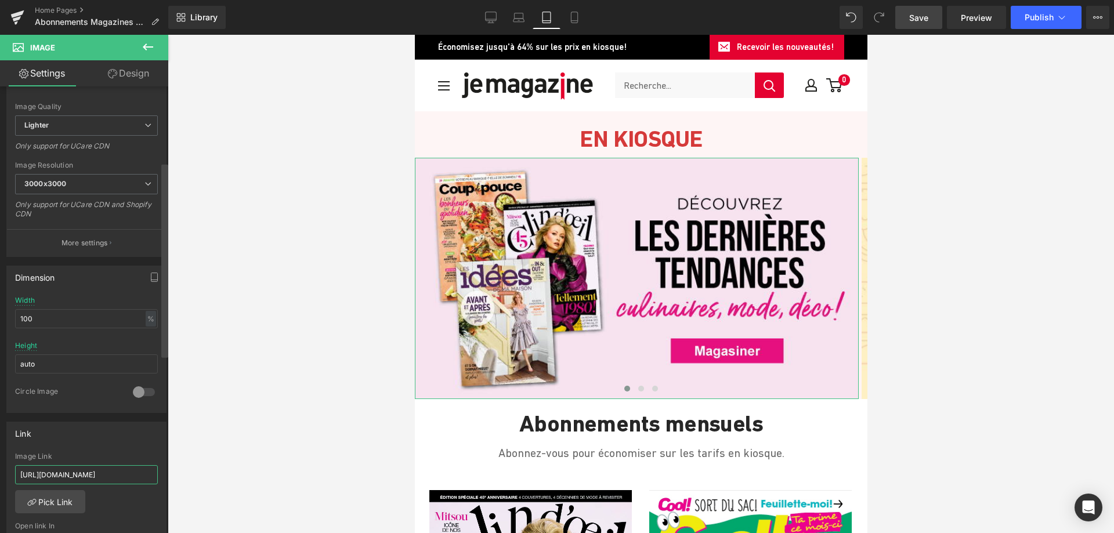
scroll to position [0, 94]
drag, startPoint x: 19, startPoint y: 474, endPoint x: 196, endPoint y: 459, distance: 177.6
click at [187, 467] on div "Image You are previewing how the will restyle your page. You can not edit Eleme…" at bounding box center [557, 276] width 1114 height 553
paste input "revues-mensuelles"
type input "[URL][DOMAIN_NAME]"
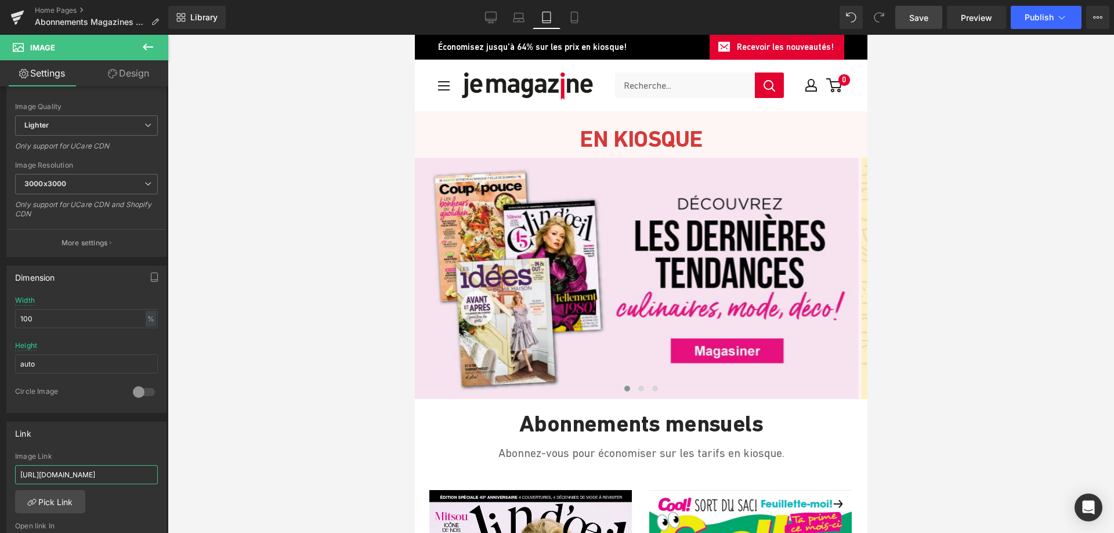
scroll to position [0, 66]
click at [638, 389] on span at bounding box center [641, 389] width 6 height 6
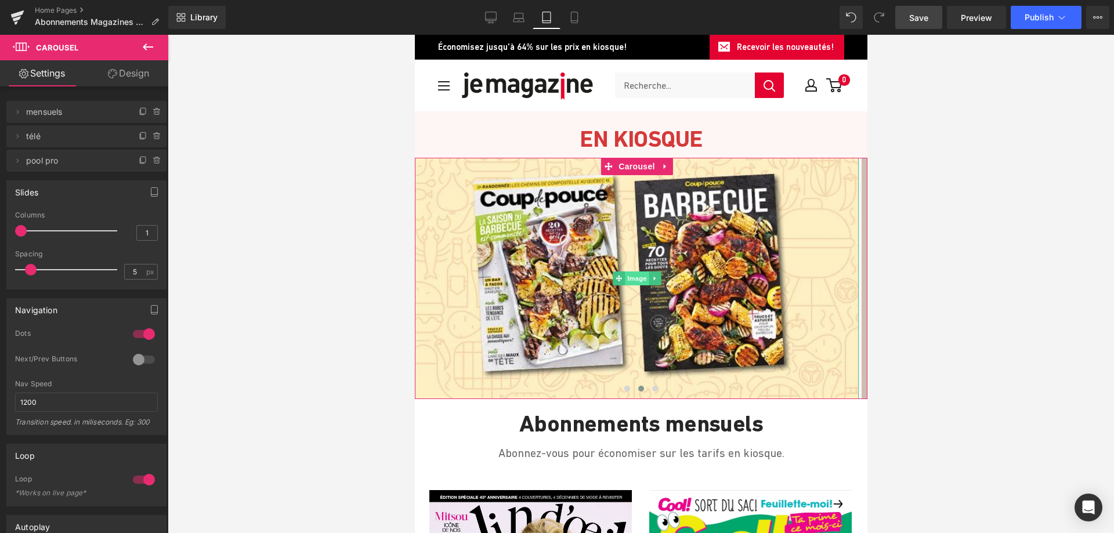
click at [643, 277] on span "Image" at bounding box center [636, 279] width 24 height 14
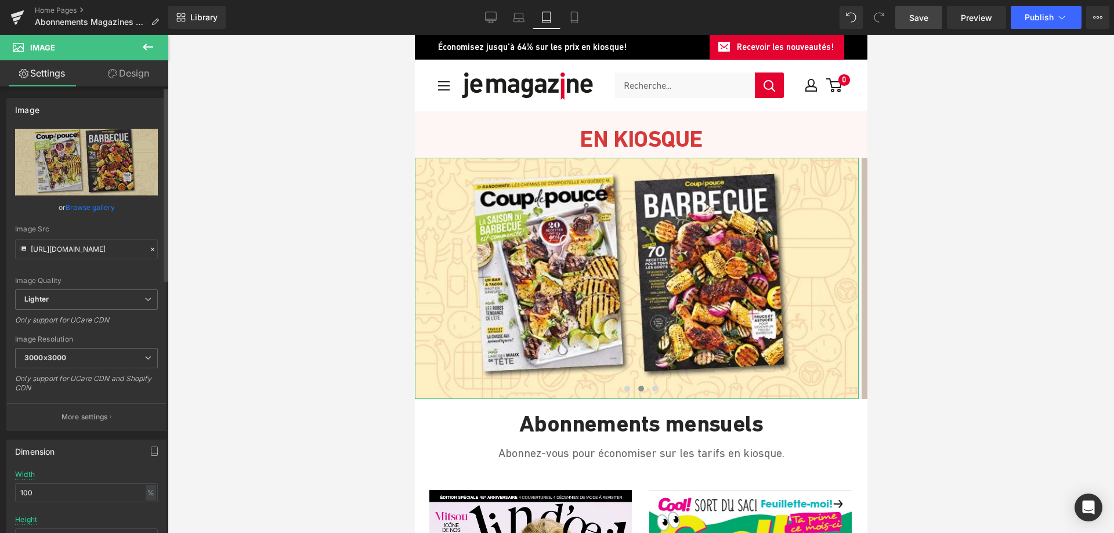
click at [91, 207] on link "Browse gallery" at bounding box center [90, 207] width 49 height 20
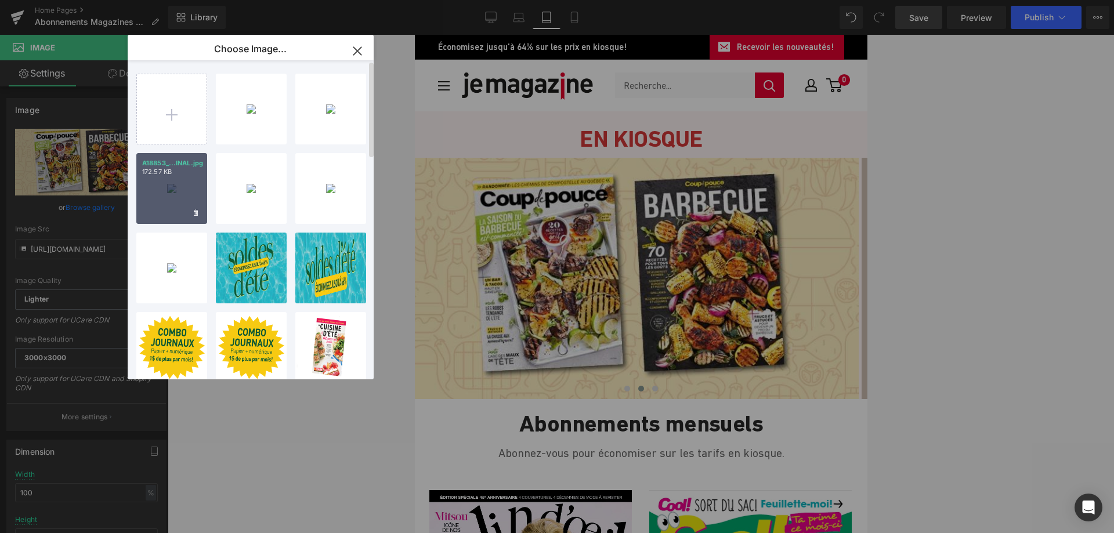
click at [170, 183] on div "A18853_...INAL.jpg 172.57 KB" at bounding box center [171, 188] width 71 height 71
type input "[URL][DOMAIN_NAME]"
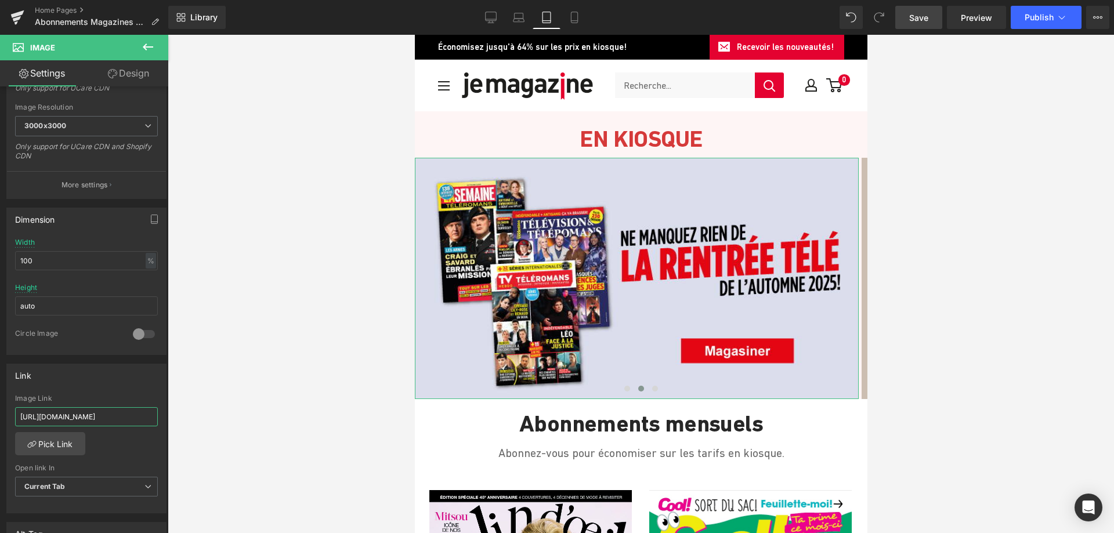
scroll to position [0, 94]
drag, startPoint x: 19, startPoint y: 416, endPoint x: 207, endPoint y: 421, distance: 187.5
click at [207, 421] on div "Image You are previewing how the will restyle your page. You can not edit Eleme…" at bounding box center [557, 276] width 1114 height 553
paste input "teleromans"
type input "[URL][DOMAIN_NAME]"
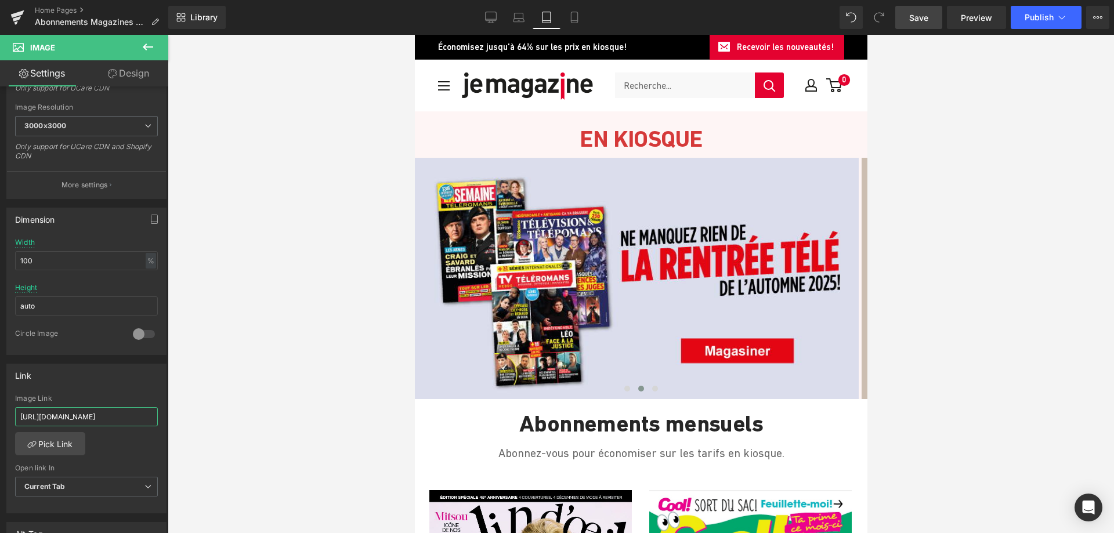
scroll to position [0, 39]
click at [652, 389] on span at bounding box center [655, 389] width 6 height 6
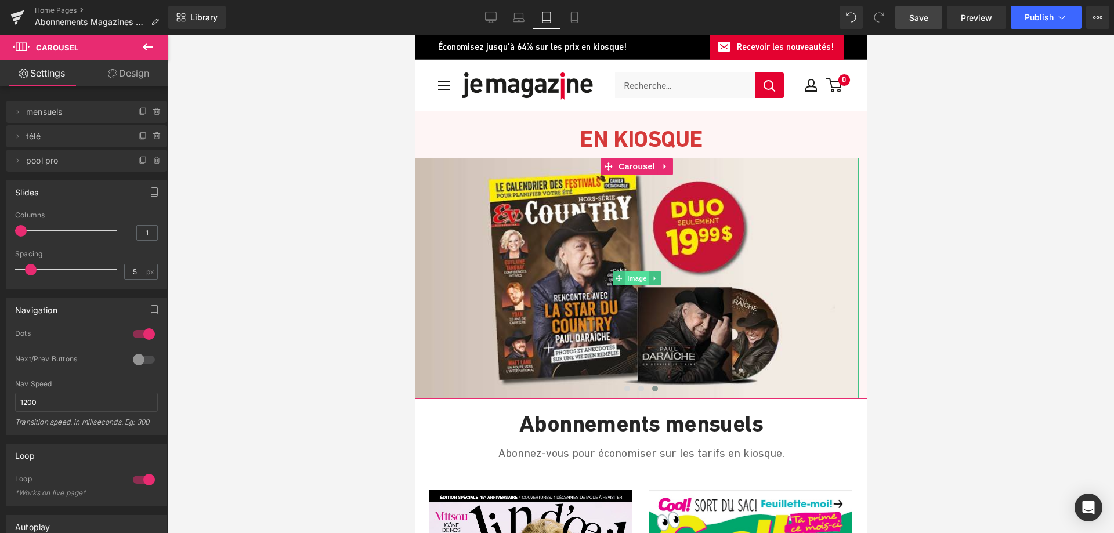
click at [636, 277] on span "Image" at bounding box center [636, 279] width 24 height 14
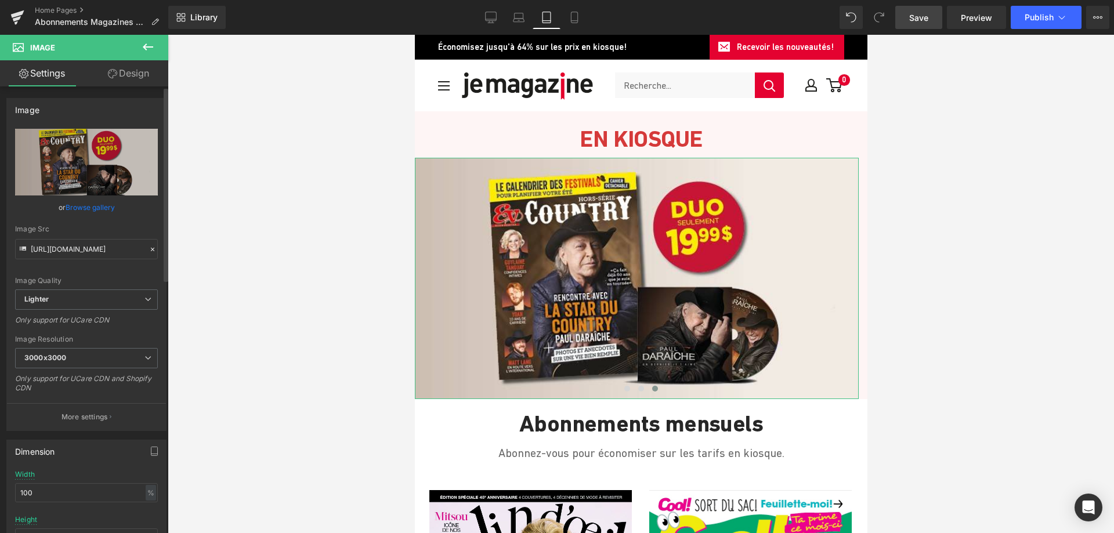
click at [75, 203] on link "Browse gallery" at bounding box center [90, 207] width 49 height 20
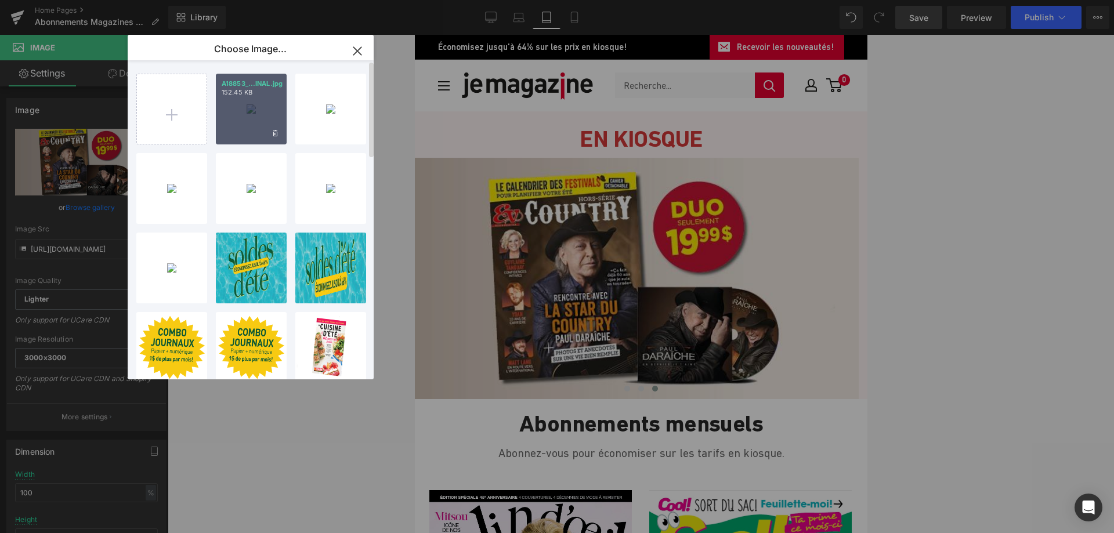
click at [261, 98] on div "A18853_...INAL.jpg 152.45 KB" at bounding box center [251, 109] width 71 height 71
type input "[URL][DOMAIN_NAME]"
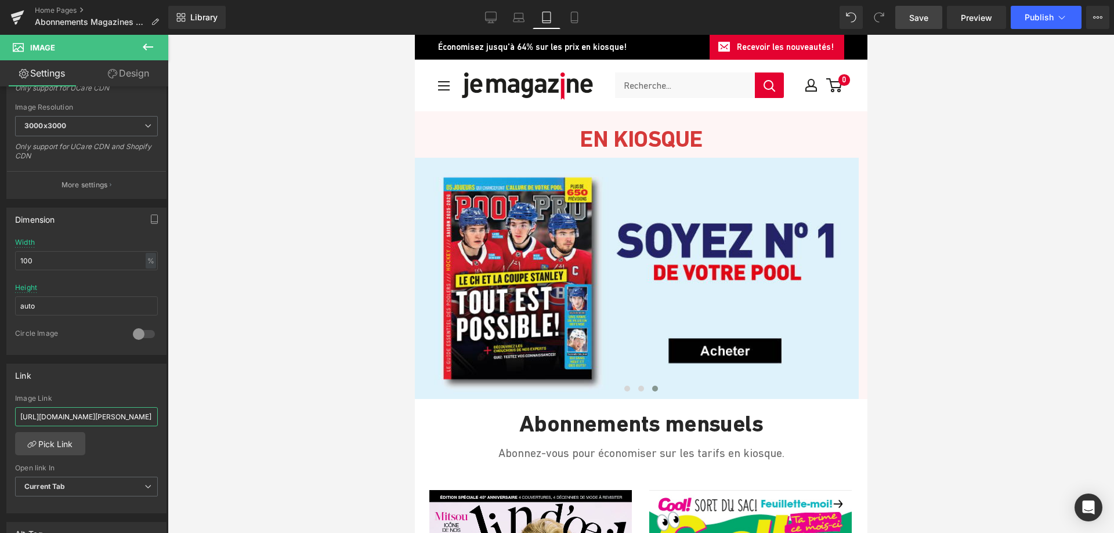
scroll to position [0, 314]
drag, startPoint x: 18, startPoint y: 413, endPoint x: 204, endPoint y: 415, distance: 185.7
click at [204, 415] on div "Image You are previewing how the will restyle your page. You can not edit Eleme…" at bounding box center [557, 276] width 1114 height 553
paste input "17-saison-2025-2026-pool-pro"
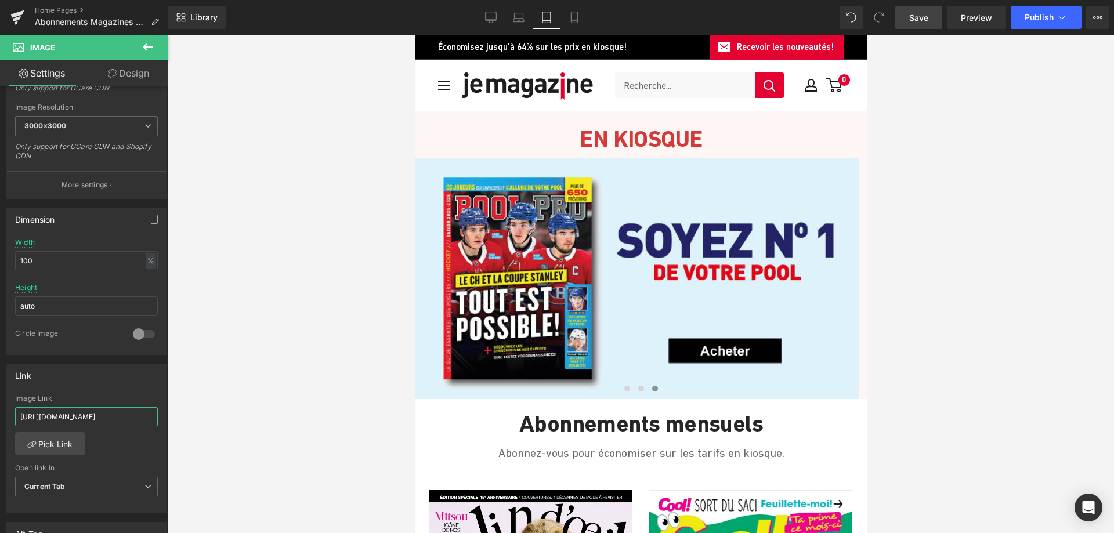
type input "[URL][DOMAIN_NAME]"
click at [920, 17] on span "Save" at bounding box center [918, 18] width 19 height 12
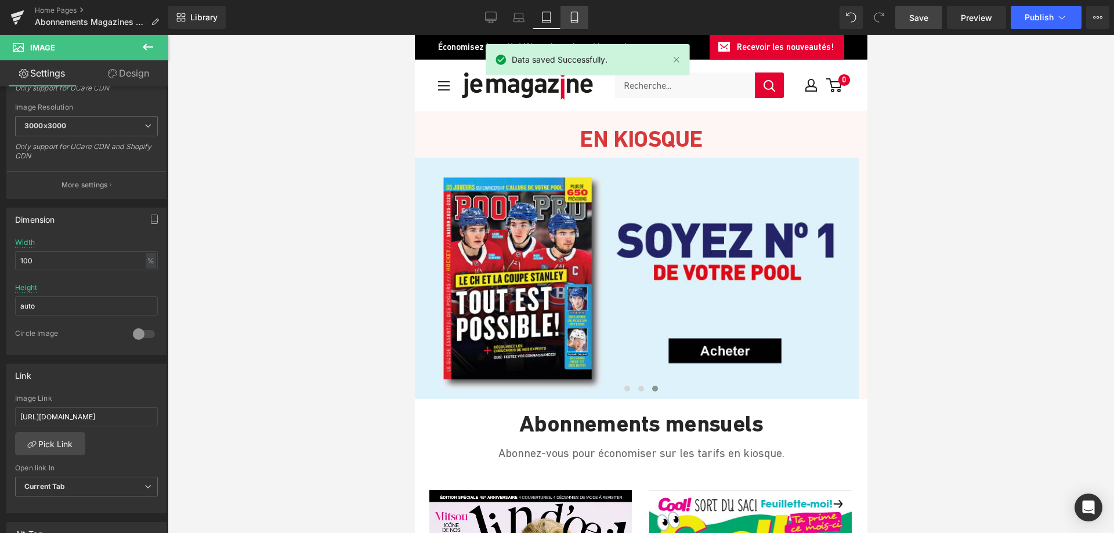
click at [577, 20] on icon at bounding box center [574, 17] width 6 height 11
type input "auto"
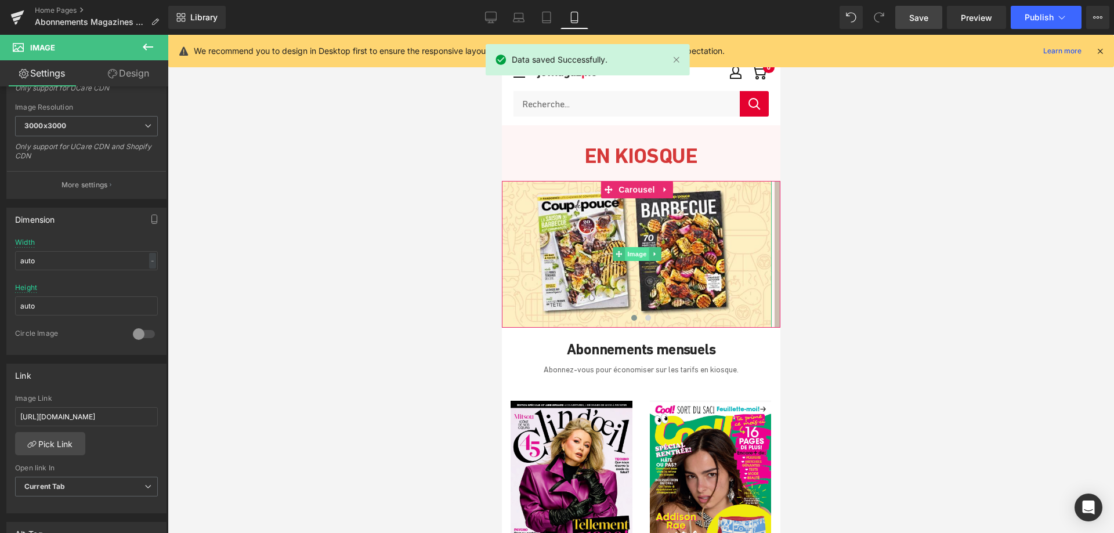
click at [633, 255] on span "Image" at bounding box center [636, 254] width 24 height 14
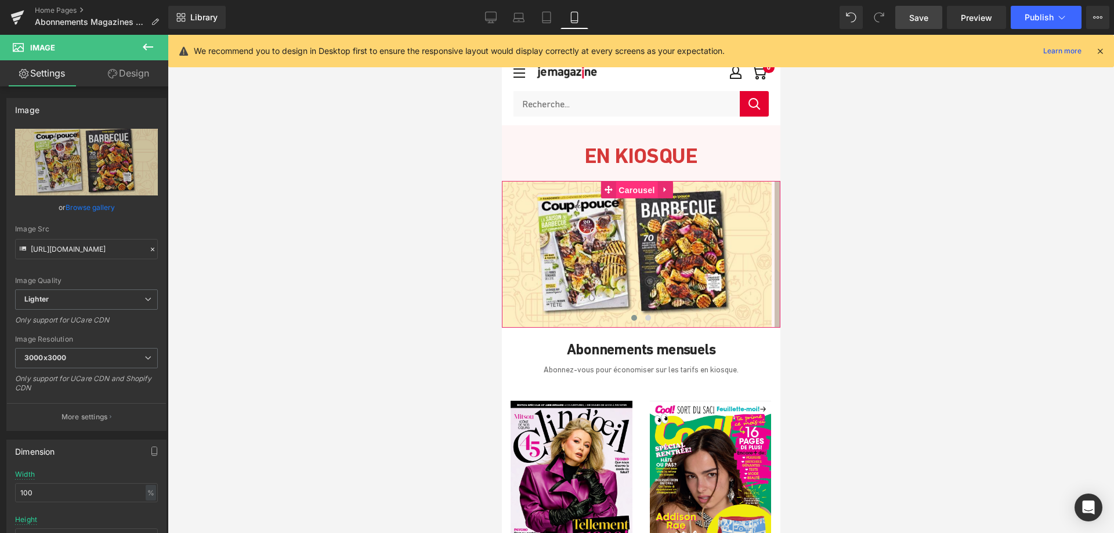
click at [638, 184] on span "Carousel" at bounding box center [636, 190] width 42 height 17
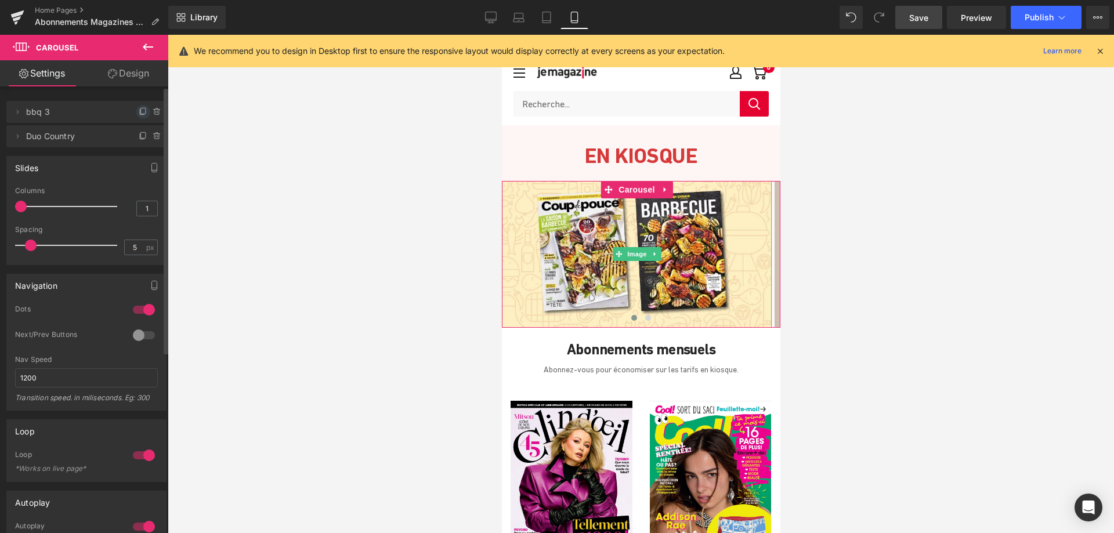
click at [139, 111] on icon at bounding box center [143, 111] width 9 height 9
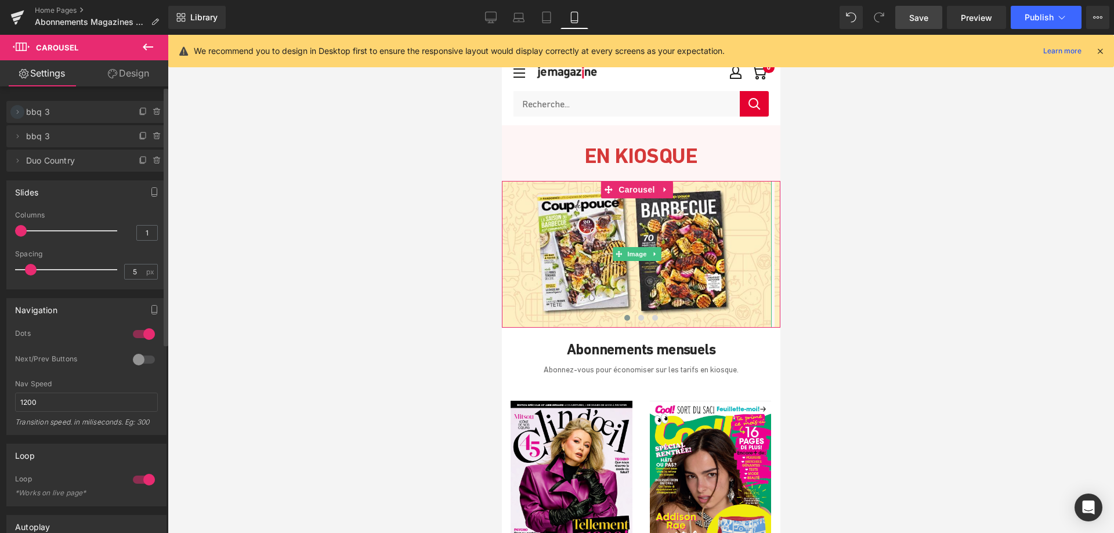
click at [21, 113] on icon at bounding box center [17, 111] width 9 height 9
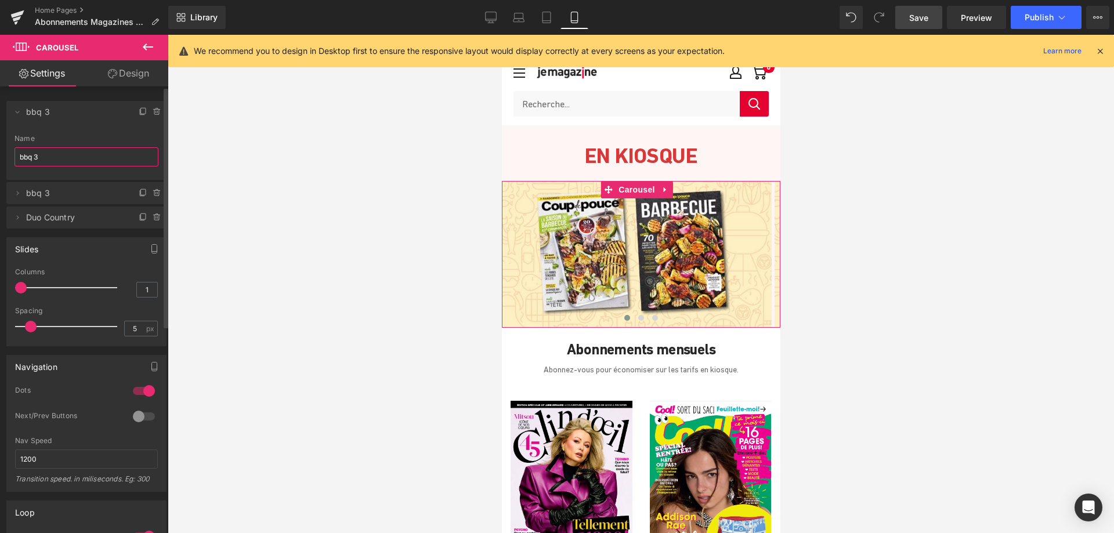
drag, startPoint x: 50, startPoint y: 162, endPoint x: 2, endPoint y: 160, distance: 48.2
click at [2, 160] on div "Delete Cancel bbq 3 bbq 3 Name bbq 3 Delete Cancel bbq 3 bbq 3 Name bbq 3 Delet…" at bounding box center [86, 158] width 173 height 139
type input "mensuels"
click at [15, 191] on icon at bounding box center [17, 193] width 9 height 9
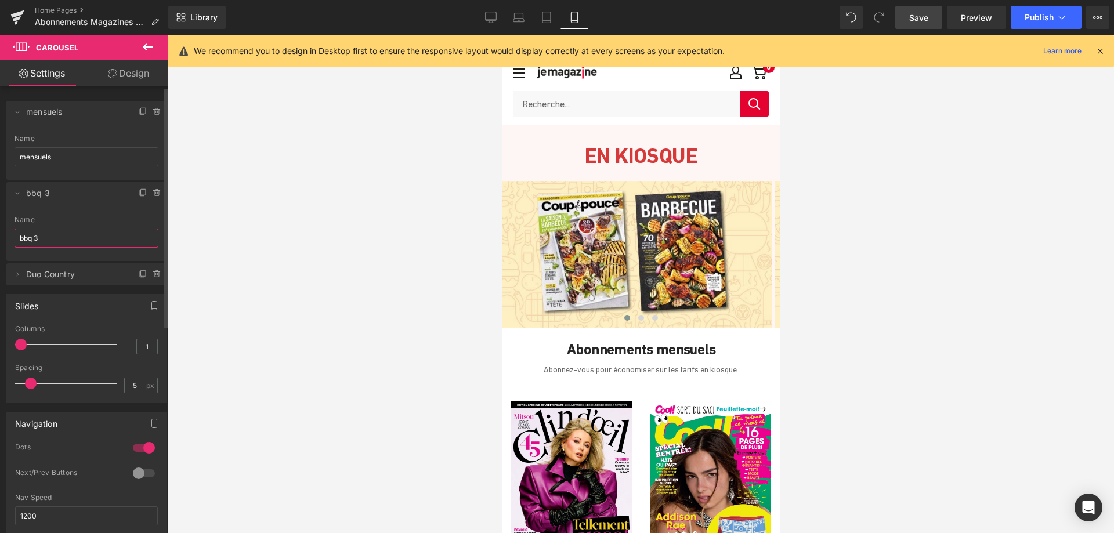
drag, startPoint x: 42, startPoint y: 240, endPoint x: 0, endPoint y: 239, distance: 42.4
click at [0, 239] on div "Delete Cancel mensuels mensuels Name mensuels Delete Cancel bbq 3 bbq 3 Name bb…" at bounding box center [86, 187] width 173 height 196
type input "télé"
click at [14, 274] on icon at bounding box center [17, 274] width 9 height 9
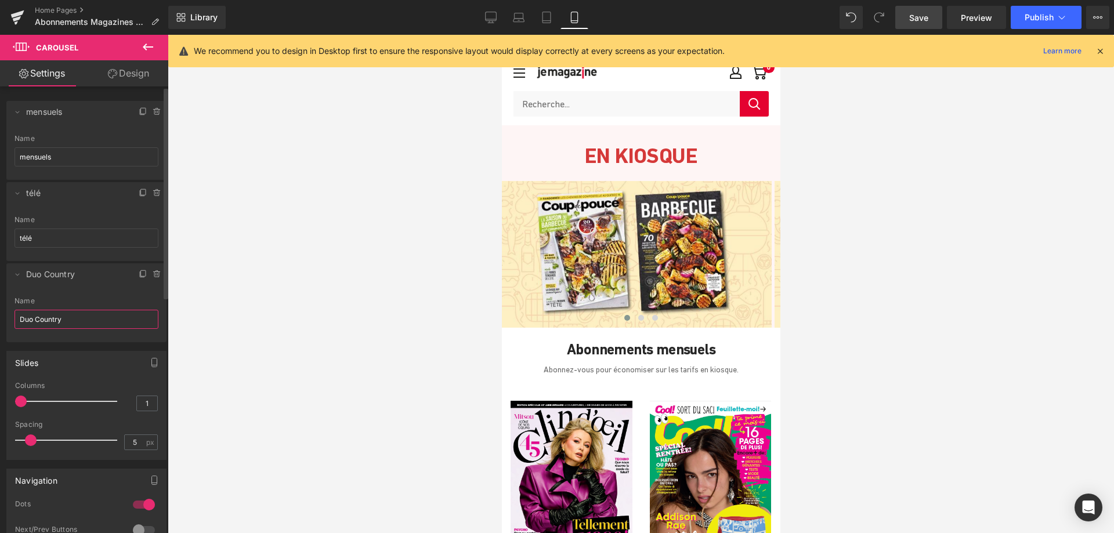
drag, startPoint x: 70, startPoint y: 319, endPoint x: 8, endPoint y: 314, distance: 62.3
click at [8, 314] on div "Duo Country Name Duo Country" at bounding box center [86, 319] width 160 height 45
type input "pool pro"
click at [637, 254] on span "Image" at bounding box center [636, 255] width 24 height 14
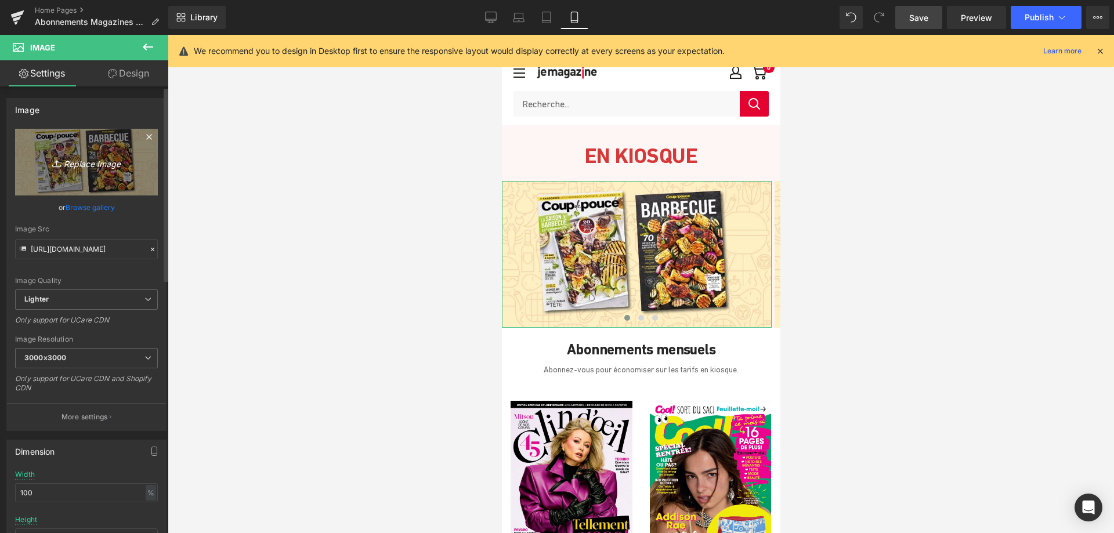
click at [87, 164] on icon "Replace Image" at bounding box center [86, 162] width 93 height 15
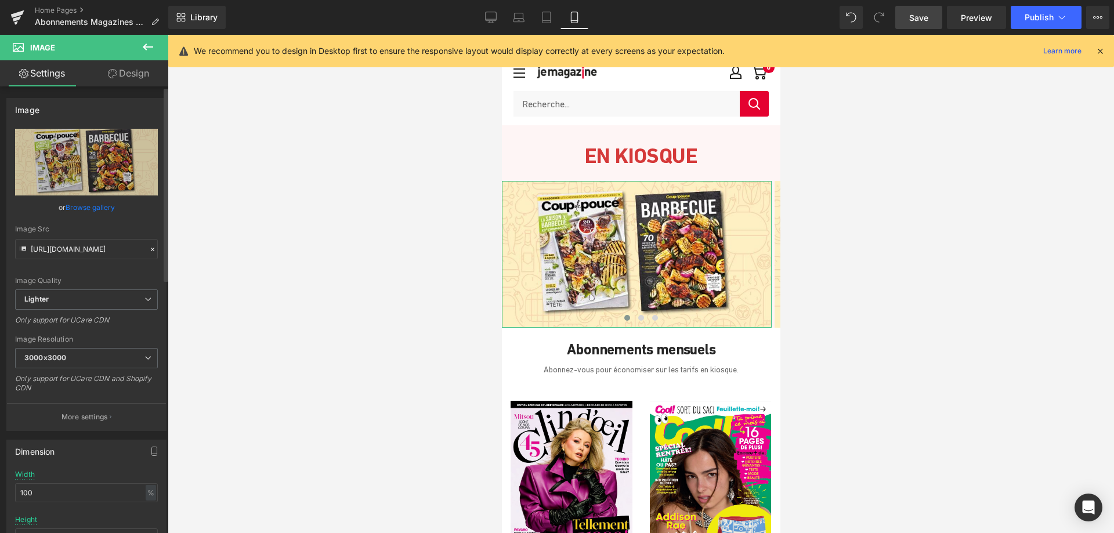
click at [91, 203] on link "Browse gallery" at bounding box center [90, 207] width 49 height 20
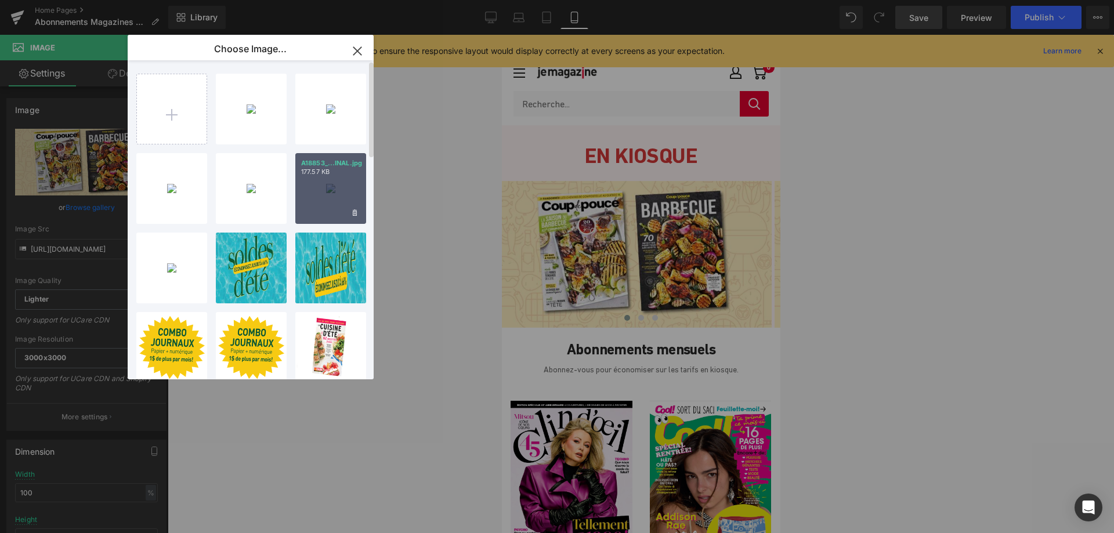
click at [324, 191] on div "A18853_...INAL.jpg 177.57 KB" at bounding box center [330, 188] width 71 height 71
type input "[URL][DOMAIN_NAME]"
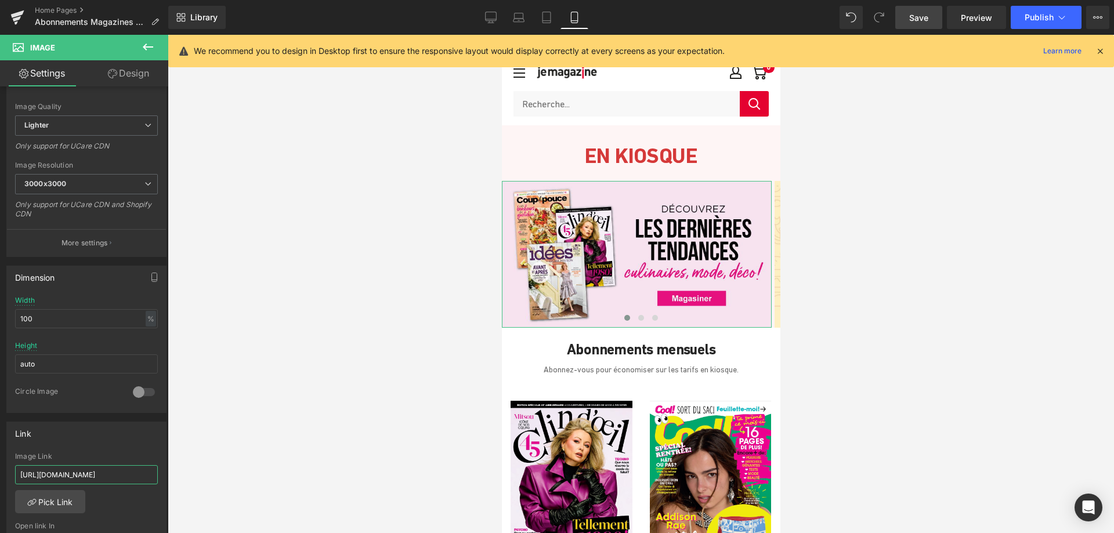
scroll to position [0, 94]
drag, startPoint x: 18, startPoint y: 475, endPoint x: 178, endPoint y: 483, distance: 160.3
click at [178, 483] on div "Image You are previewing how the will restyle your page. You can not edit Eleme…" at bounding box center [557, 276] width 1114 height 553
paste input "revues-mensuelles"
type input "[URL][DOMAIN_NAME]"
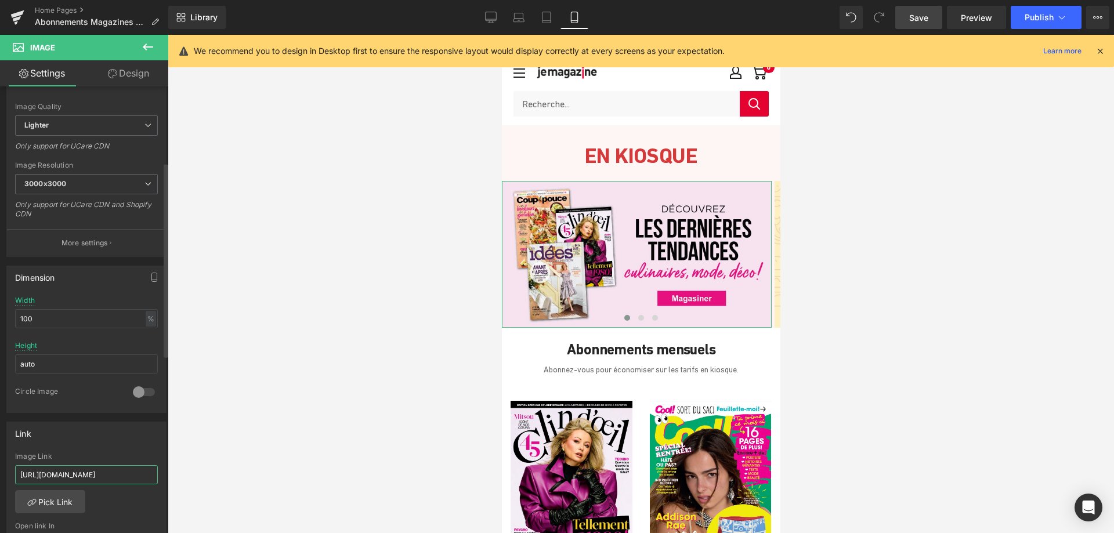
scroll to position [0, 66]
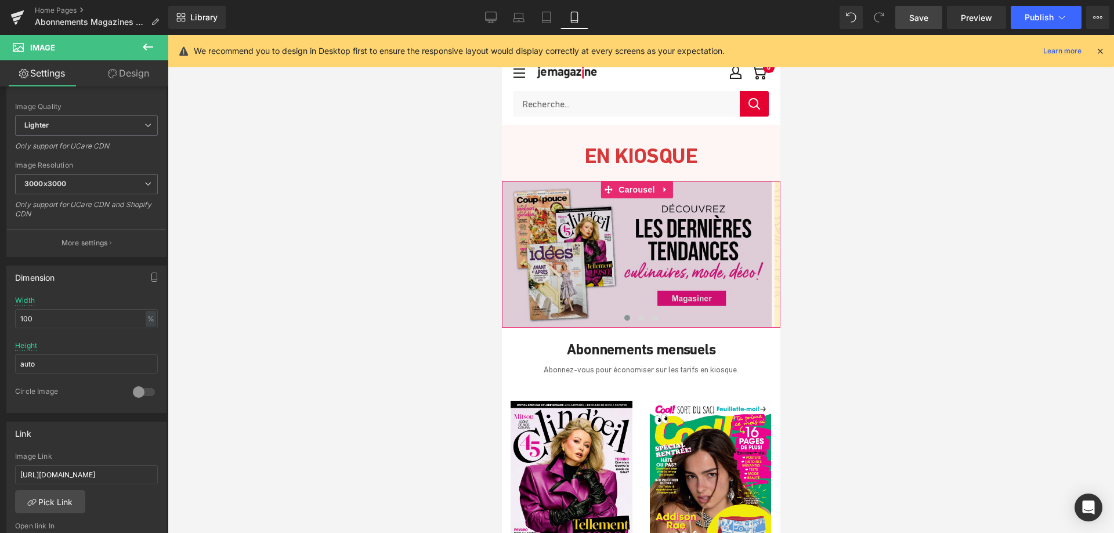
drag, startPoint x: 635, startPoint y: 320, endPoint x: 635, endPoint y: 310, distance: 9.3
click at [638, 320] on span at bounding box center [641, 318] width 6 height 6
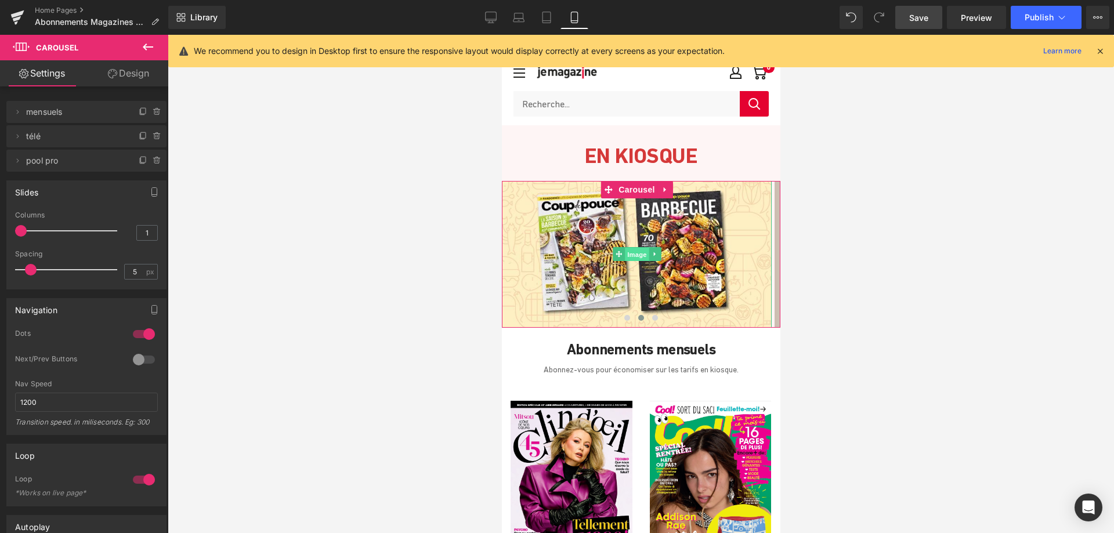
click at [634, 256] on span "Image" at bounding box center [636, 255] width 24 height 14
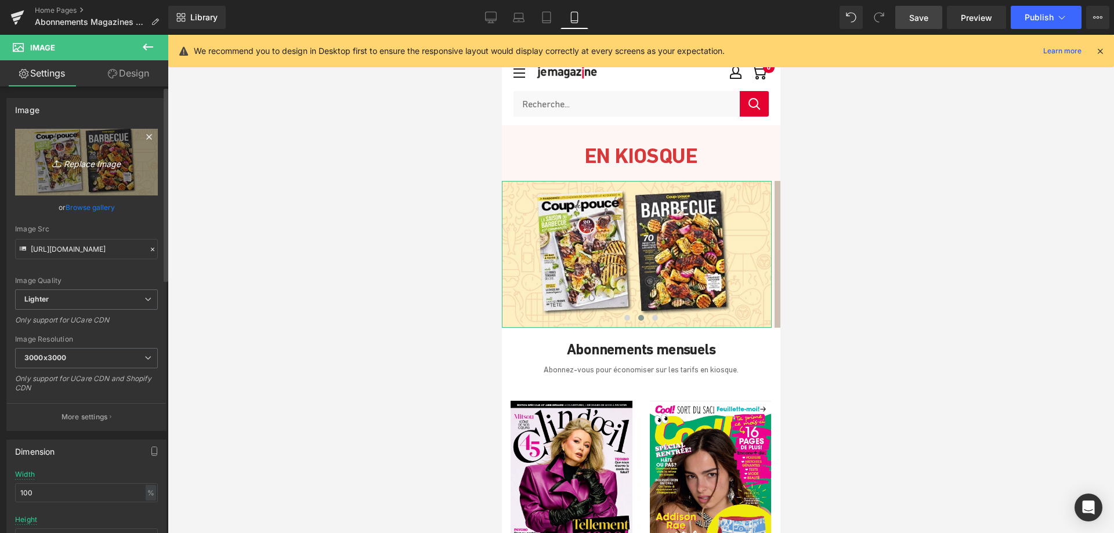
click at [103, 162] on icon "Replace Image" at bounding box center [86, 162] width 93 height 15
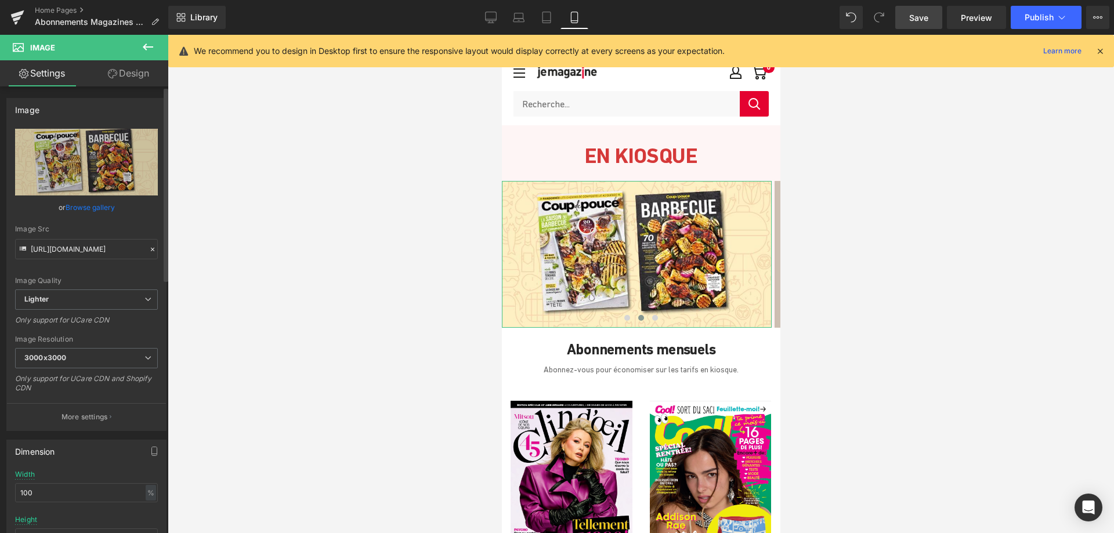
click at [101, 211] on link "Browse gallery" at bounding box center [90, 207] width 49 height 20
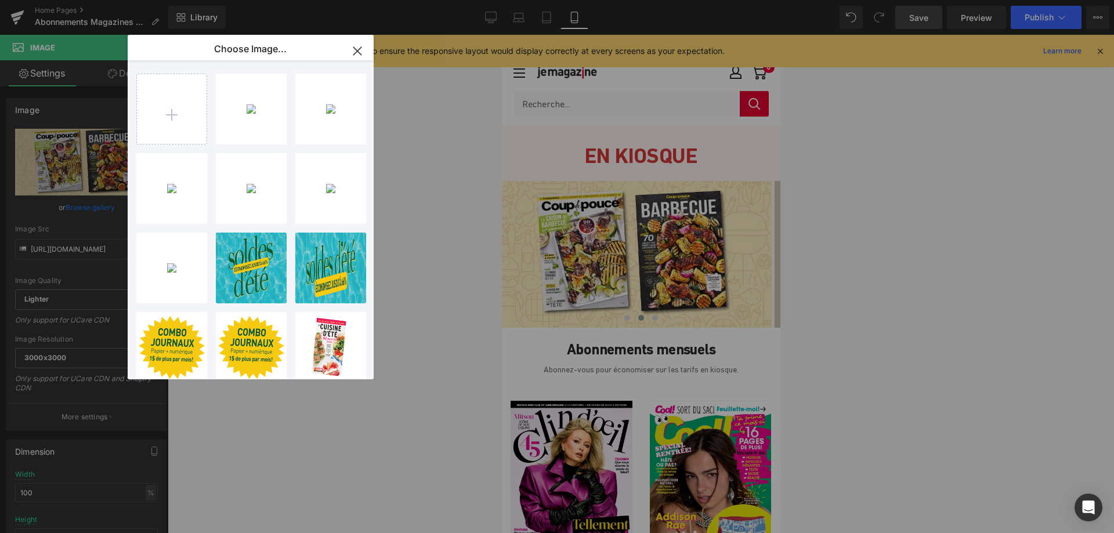
drag, startPoint x: 180, startPoint y: 191, endPoint x: 194, endPoint y: 196, distance: 15.2
click at [0, 0] on div "A18853_...INAL.jpg 172.57 KB" at bounding box center [0, 0] width 0 height 0
type input "[URL][DOMAIN_NAME]"
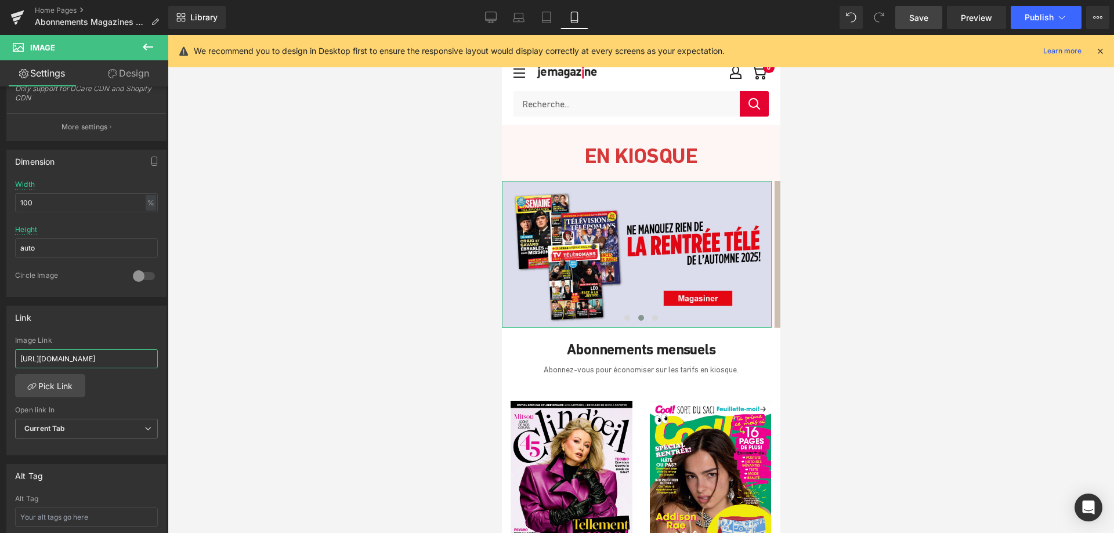
scroll to position [0, 94]
drag, startPoint x: 19, startPoint y: 357, endPoint x: 178, endPoint y: 361, distance: 159.6
click at [178, 361] on div "Image You are previewing how the will restyle your page. You can not edit Eleme…" at bounding box center [557, 276] width 1114 height 553
paste input "teleromans"
type input "[URL][DOMAIN_NAME]"
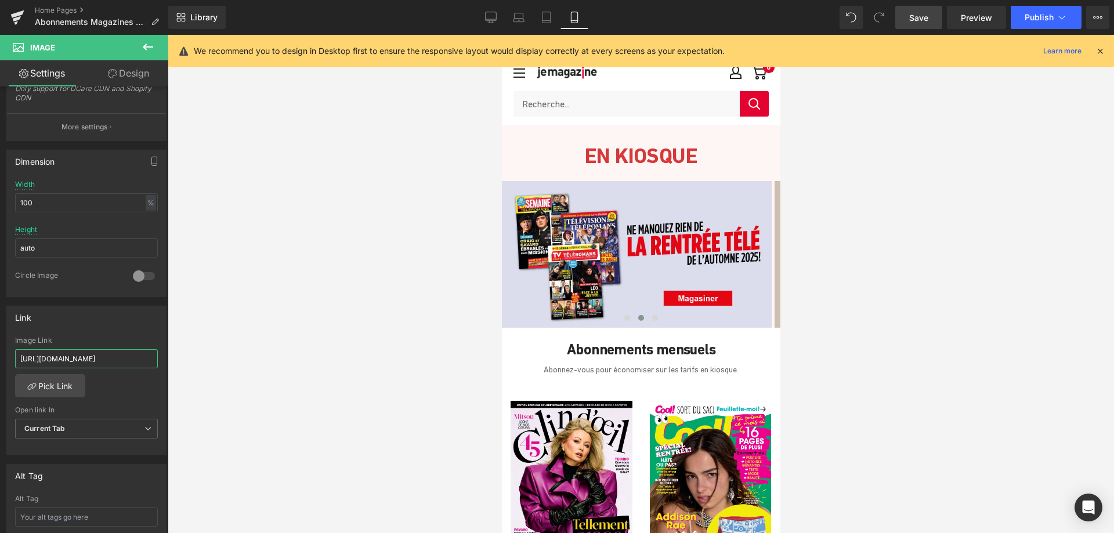
scroll to position [0, 39]
click at [652, 317] on span at bounding box center [655, 318] width 6 height 6
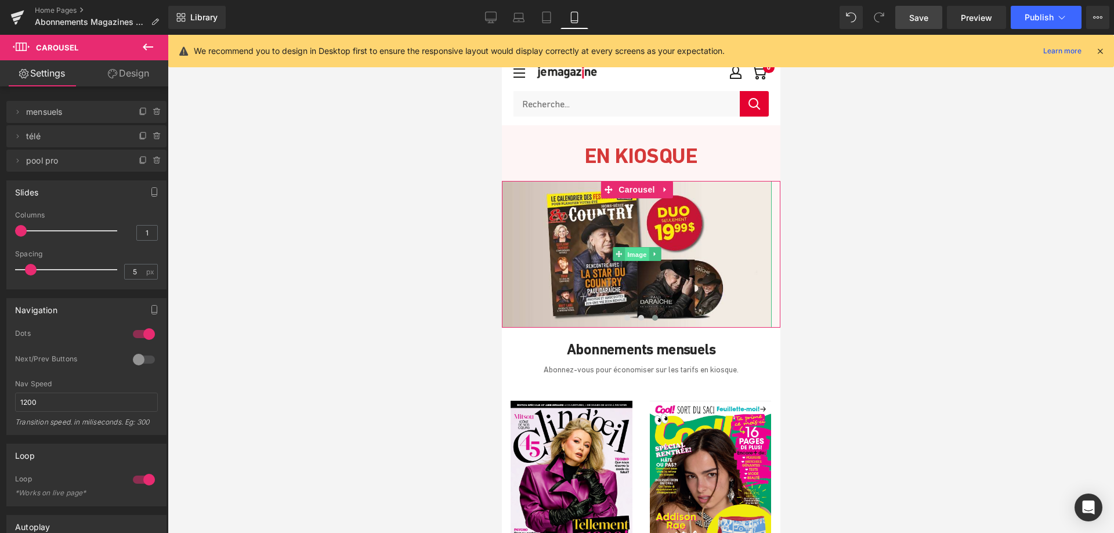
click at [631, 256] on span "Image" at bounding box center [636, 255] width 24 height 14
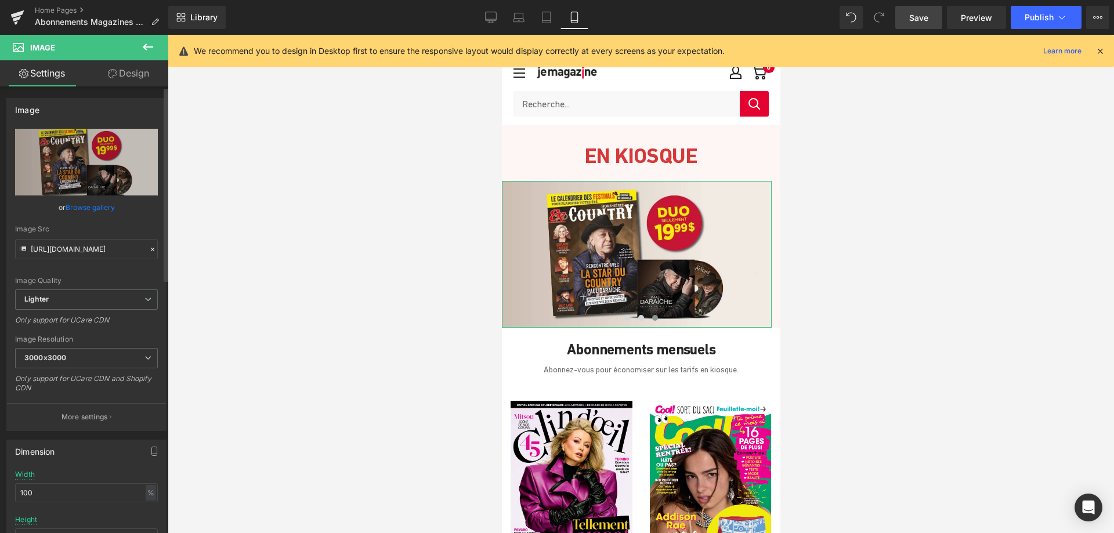
click at [88, 205] on link "Browse gallery" at bounding box center [90, 207] width 49 height 20
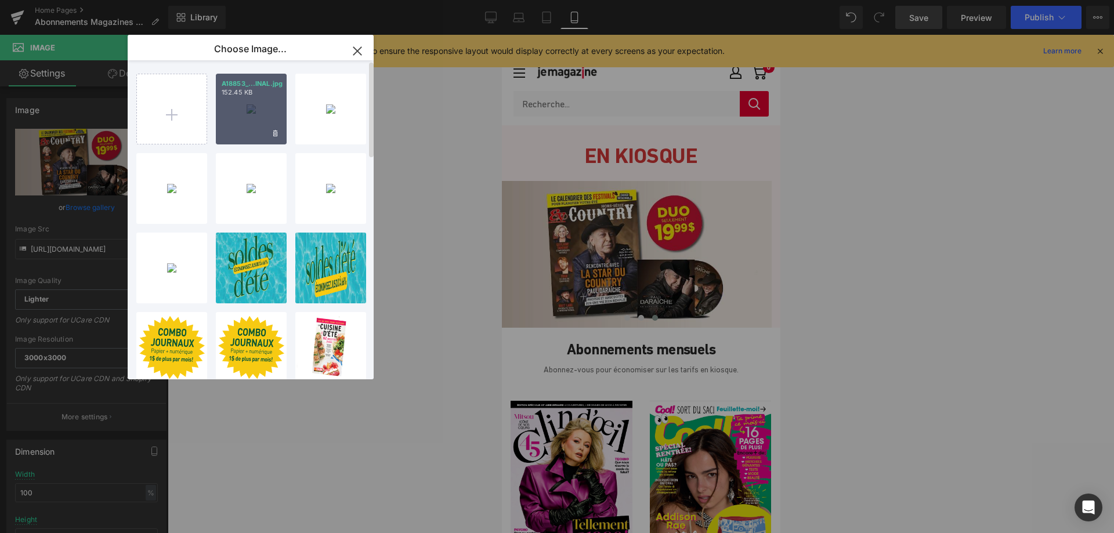
click at [256, 103] on div "A18853_...INAL.jpg 152.45 KB" at bounding box center [251, 109] width 71 height 71
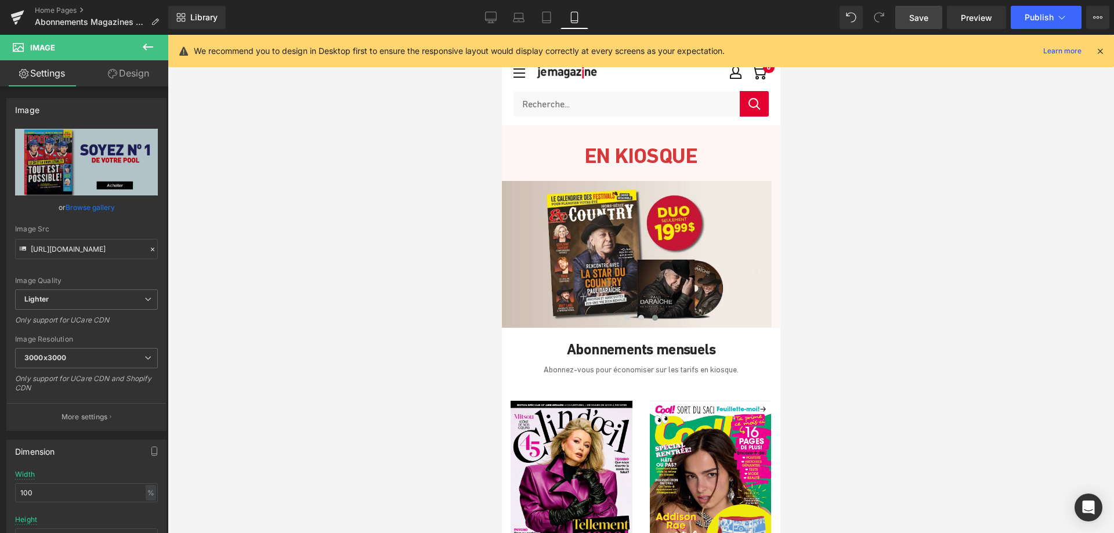
type input "[URL][DOMAIN_NAME]"
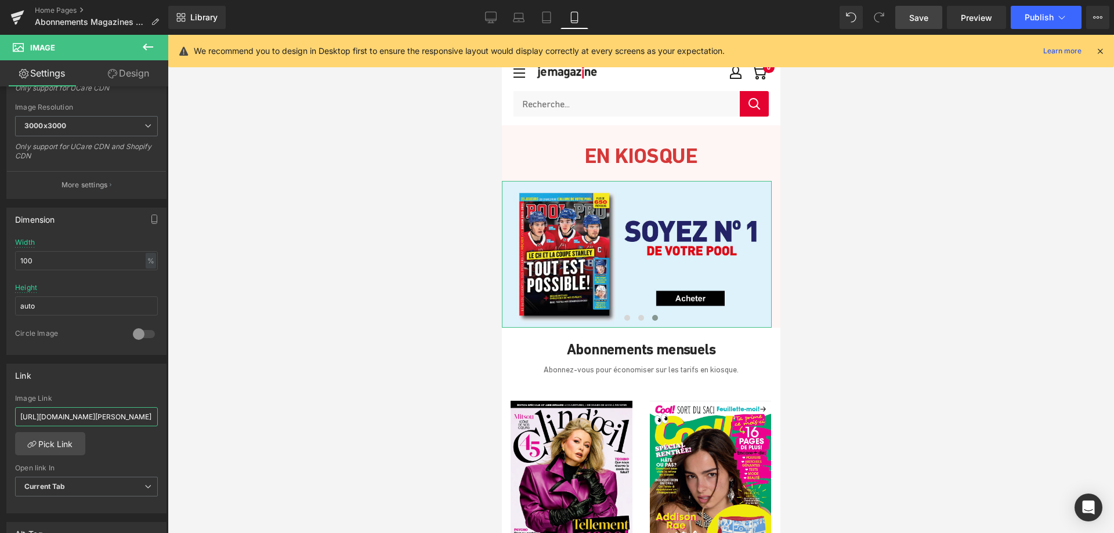
scroll to position [0, 314]
drag, startPoint x: 20, startPoint y: 416, endPoint x: 214, endPoint y: 429, distance: 194.3
click at [210, 428] on div "Image You are previewing how the will restyle your page. You can not edit Eleme…" at bounding box center [557, 276] width 1114 height 553
paste input "17-saison-2025-2026-pool-pro"
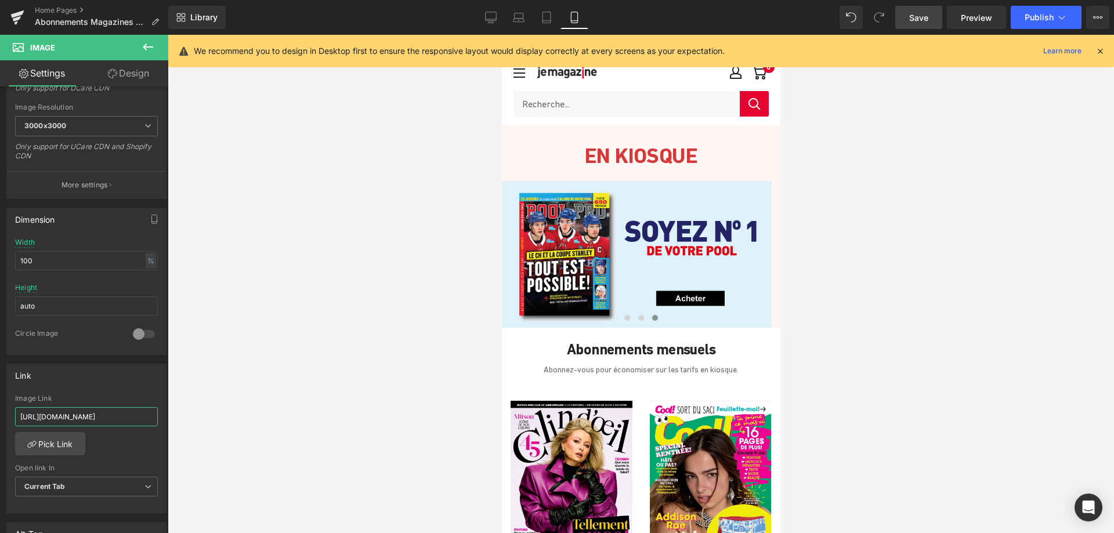
type input "[URL][DOMAIN_NAME]"
click at [920, 20] on span "Save" at bounding box center [918, 18] width 19 height 12
click at [1030, 14] on span "Publish" at bounding box center [1039, 17] width 29 height 9
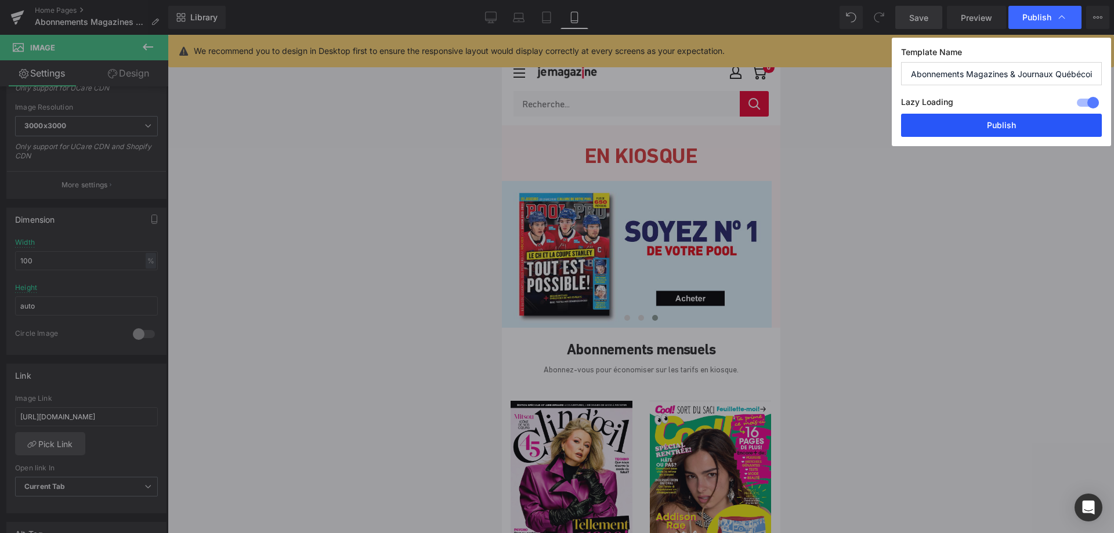
click at [990, 132] on button "Publish" at bounding box center [1001, 125] width 201 height 23
